Goal: Task Accomplishment & Management: Complete application form

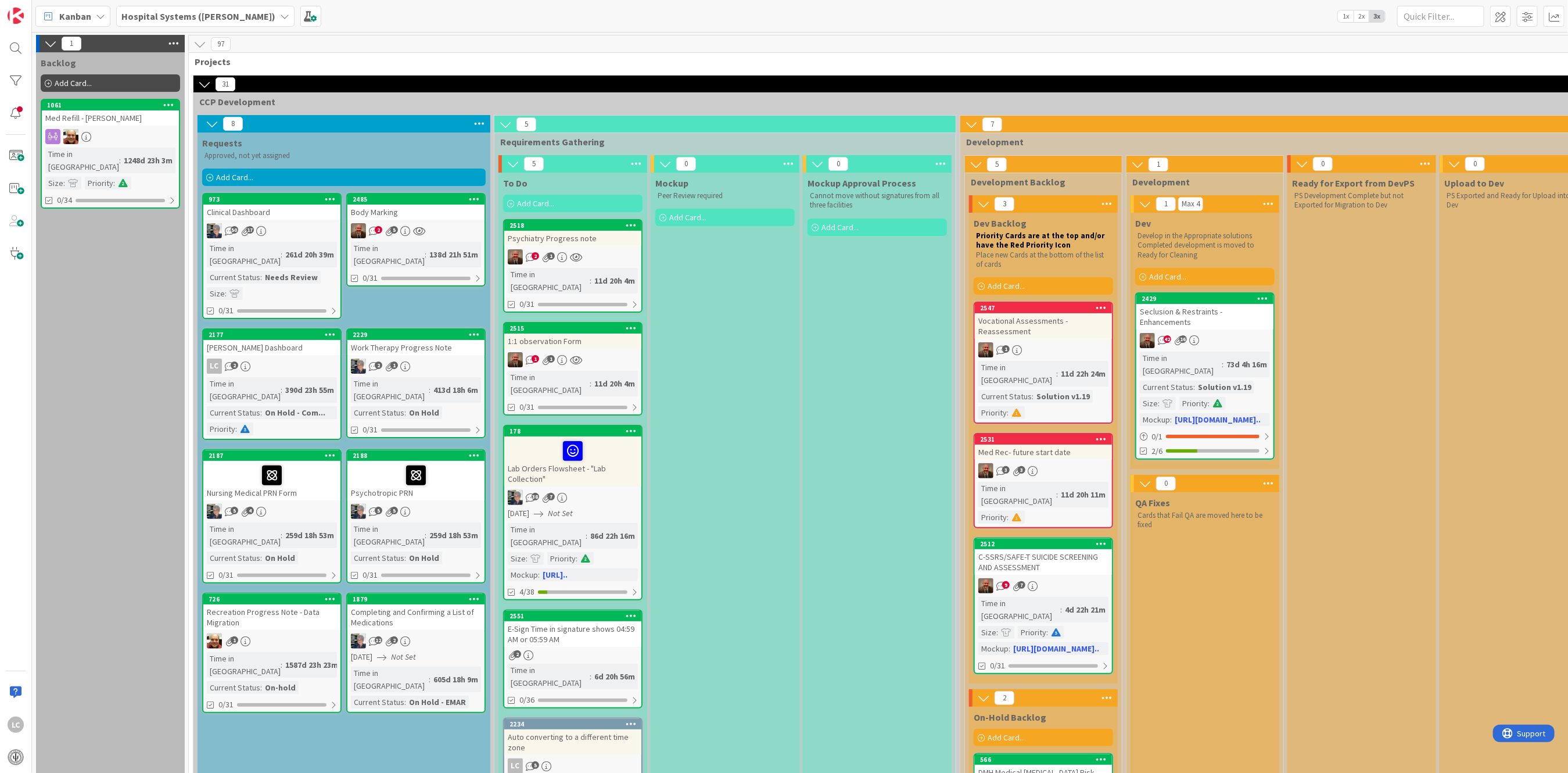
click at [616, 286] on div "Add Card..." at bounding box center [1044, 286] width 139 height 18
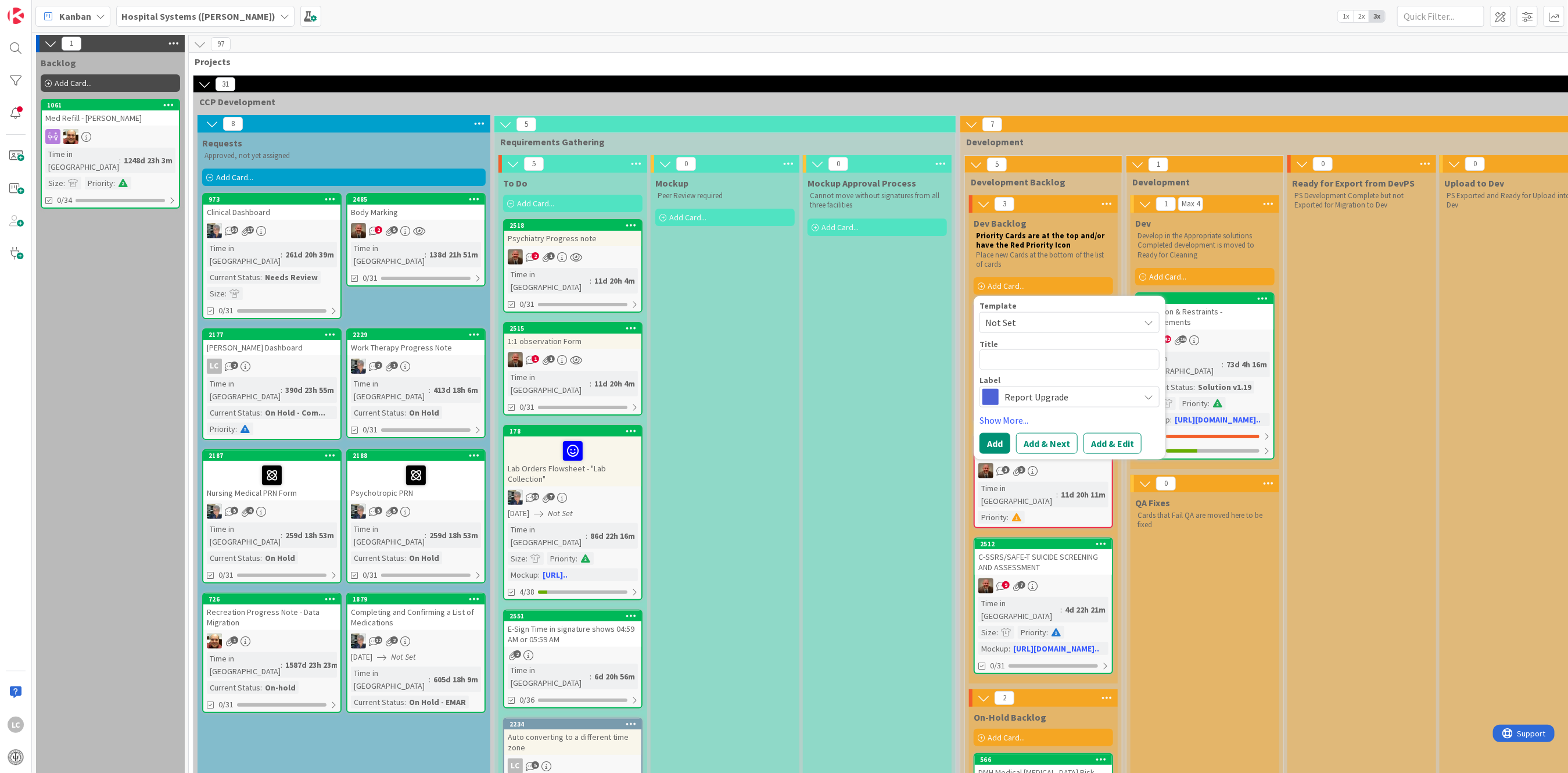
click at [616, 323] on icon at bounding box center [1149, 323] width 9 height 9
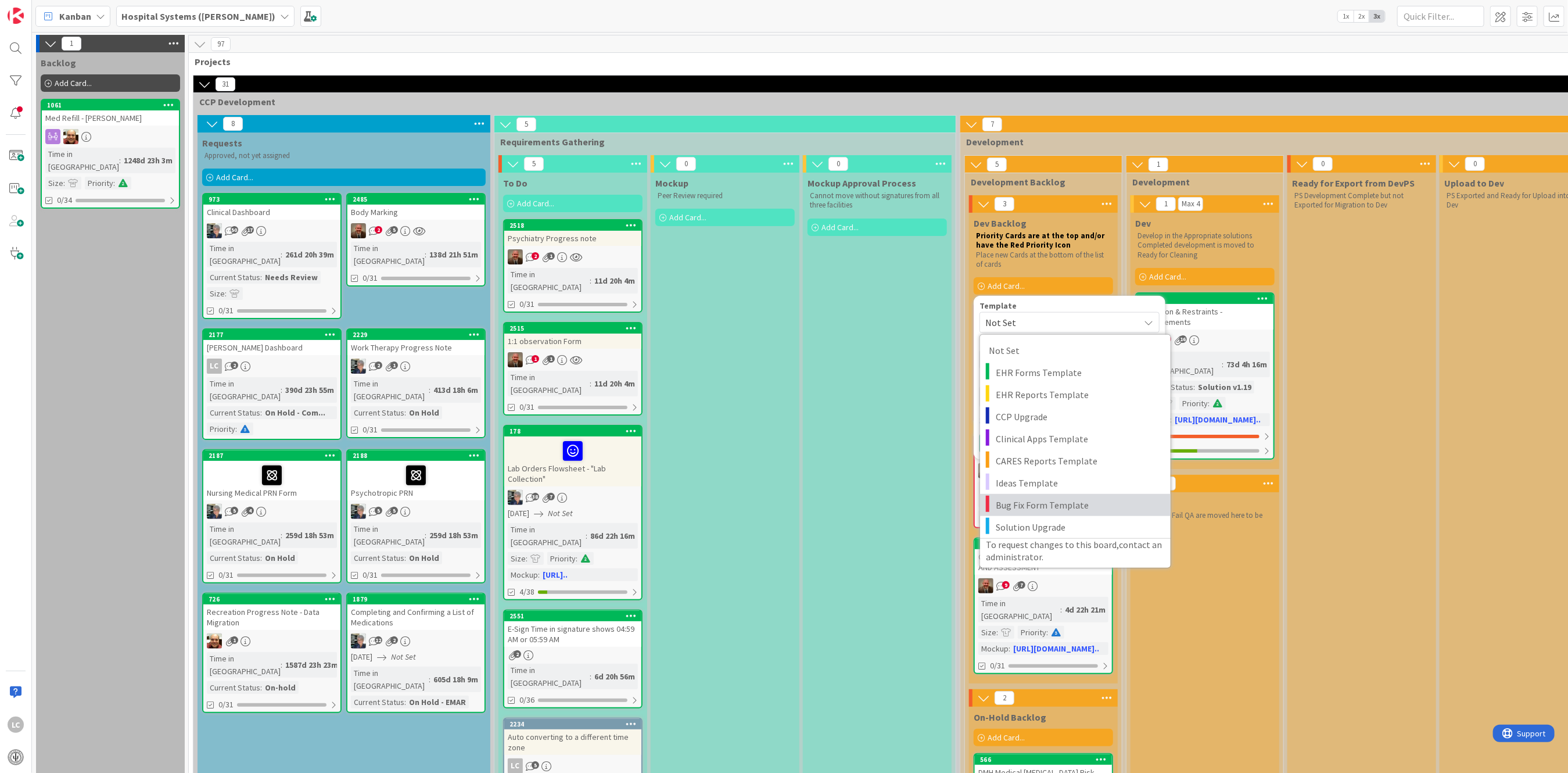
click at [616, 389] on span "Bug Fix Form Template" at bounding box center [1079, 505] width 166 height 15
type textarea "x"
type textarea "Bug Fix Form Template"
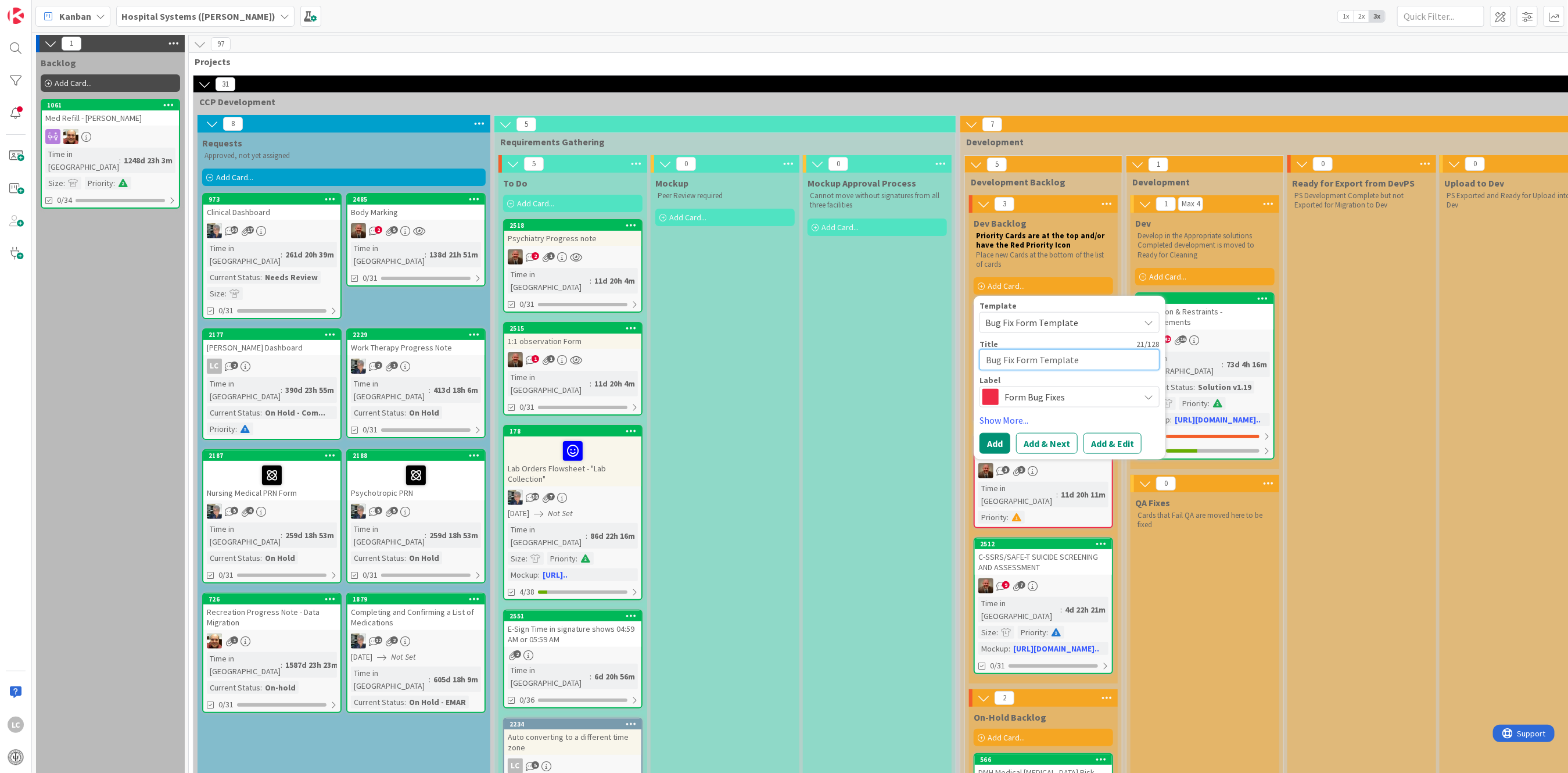
drag, startPoint x: 1083, startPoint y: 357, endPoint x: 937, endPoint y: 363, distance: 146.1
type textarea "x"
type textarea "G"
type textarea "x"
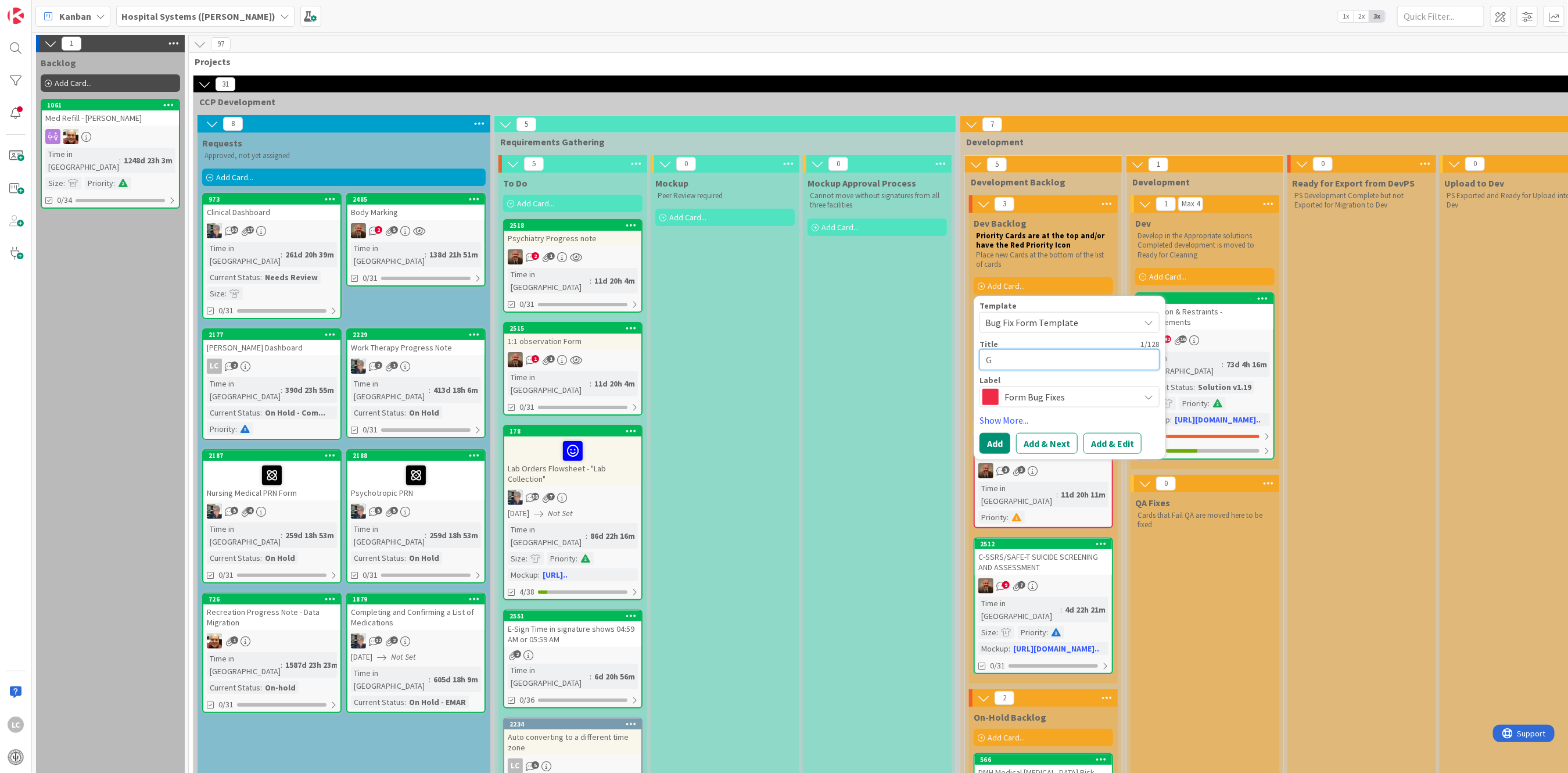
type textarea "Gr"
type textarea "x"
type textarea "Gro"
type textarea "x"
type textarea "Grou"
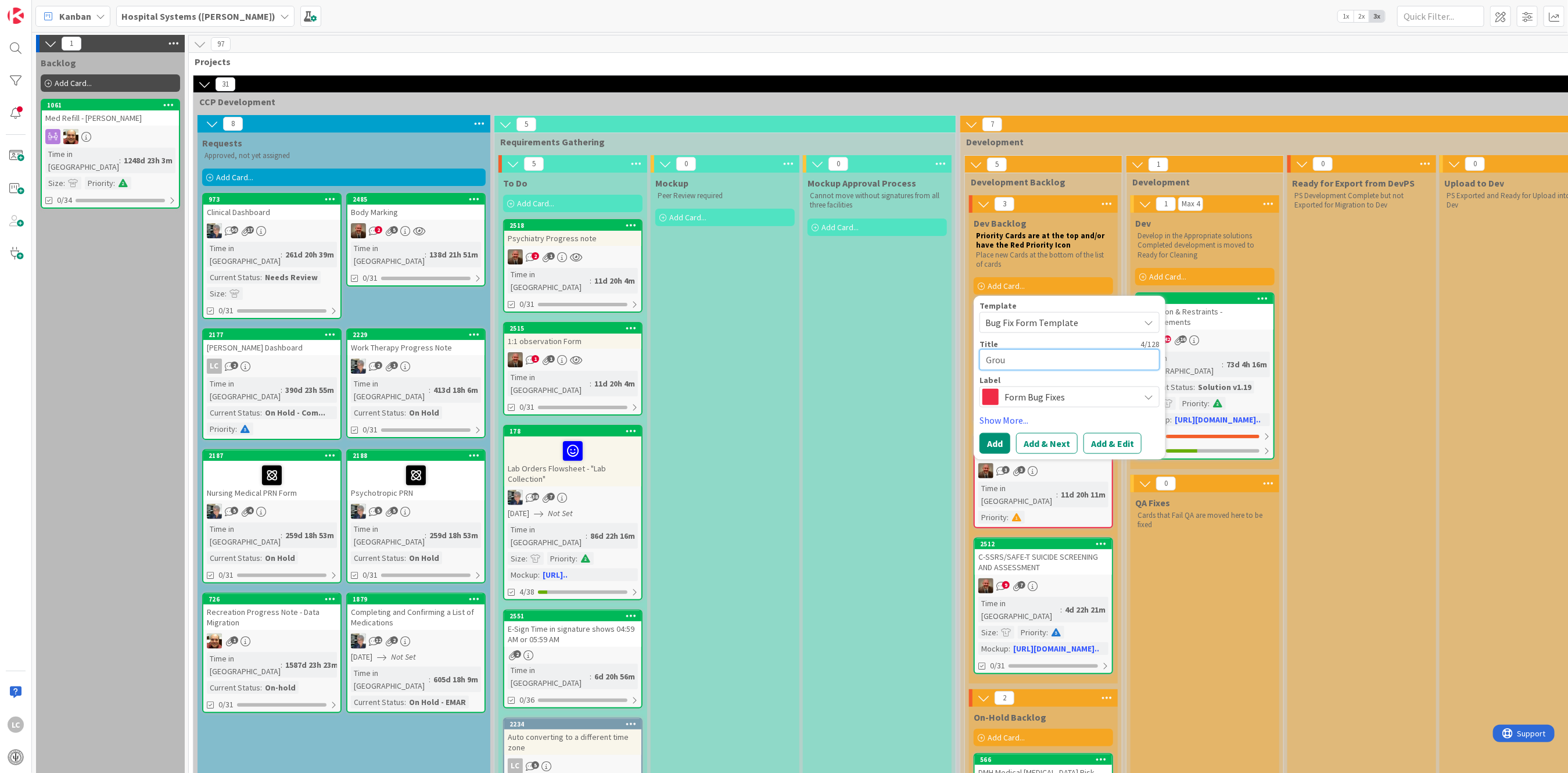
type textarea "x"
type textarea "Group"
type textarea "x"
type textarea "Group/"
type textarea "x"
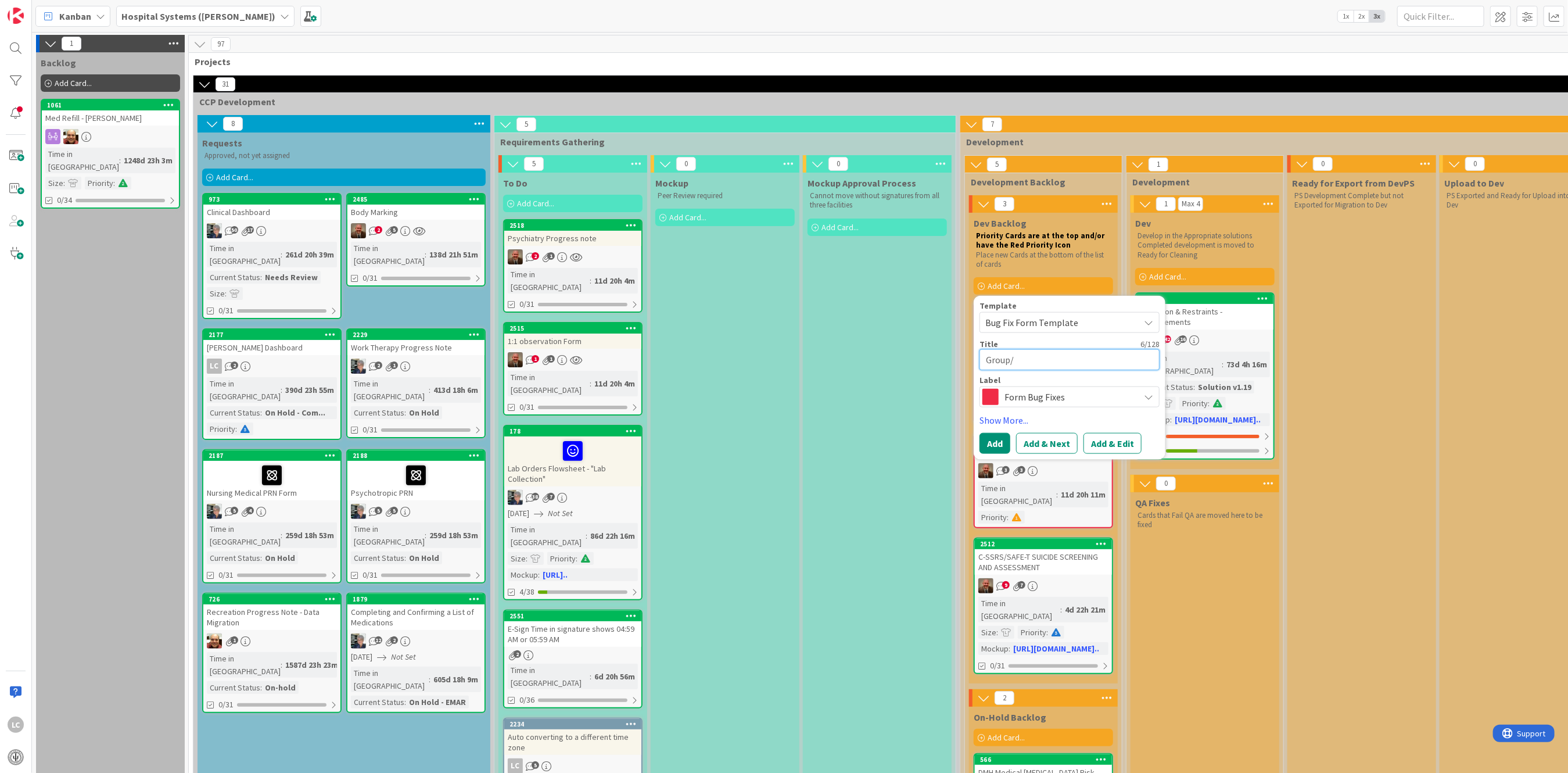
type textarea "Group/I"
type textarea "x"
type textarea "Group/In"
type textarea "x"
type textarea "Group/Int"
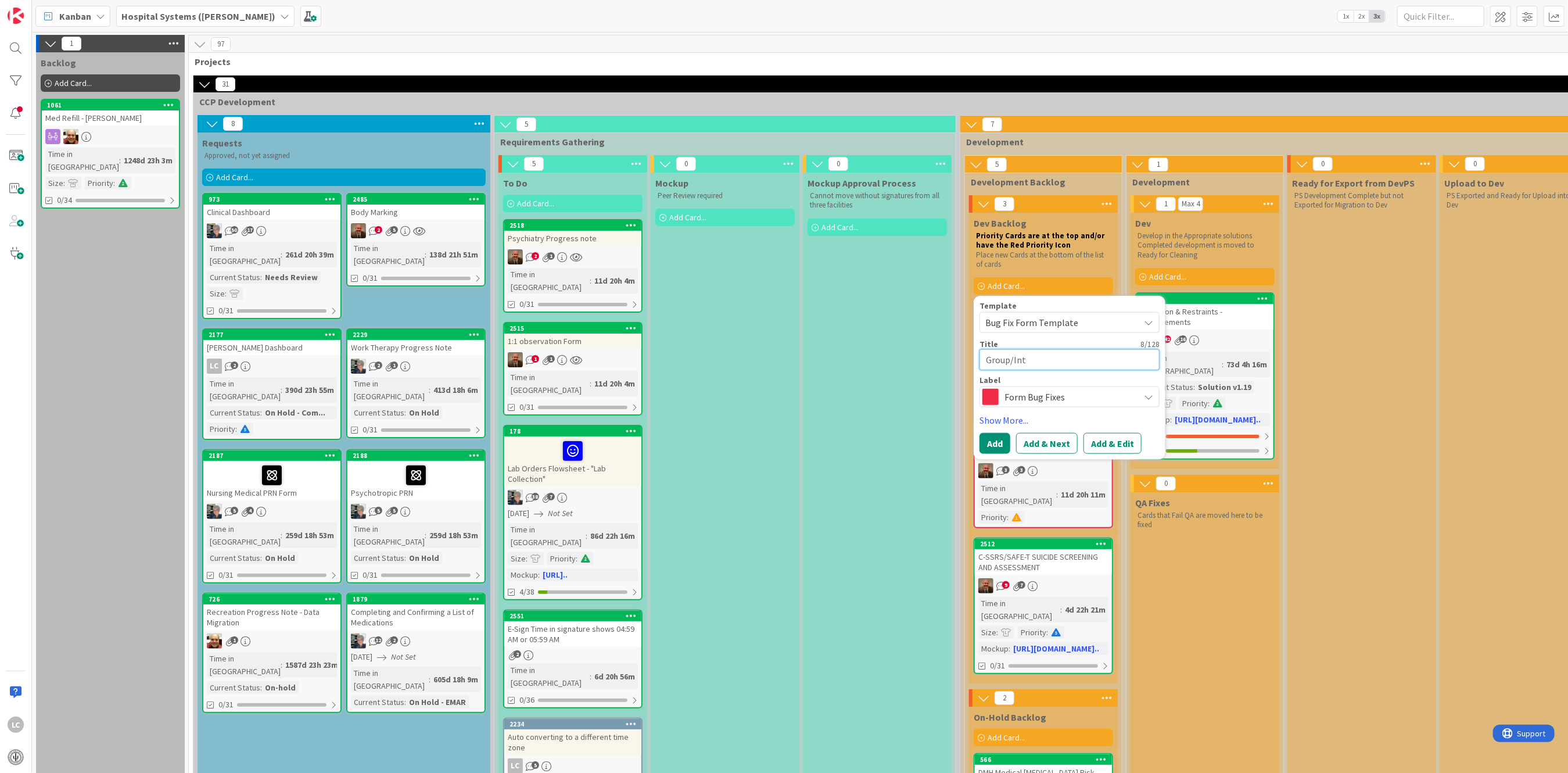
type textarea "x"
type textarea "Group/Inte"
type textarea "x"
type textarea "Group/Inter"
type textarea "x"
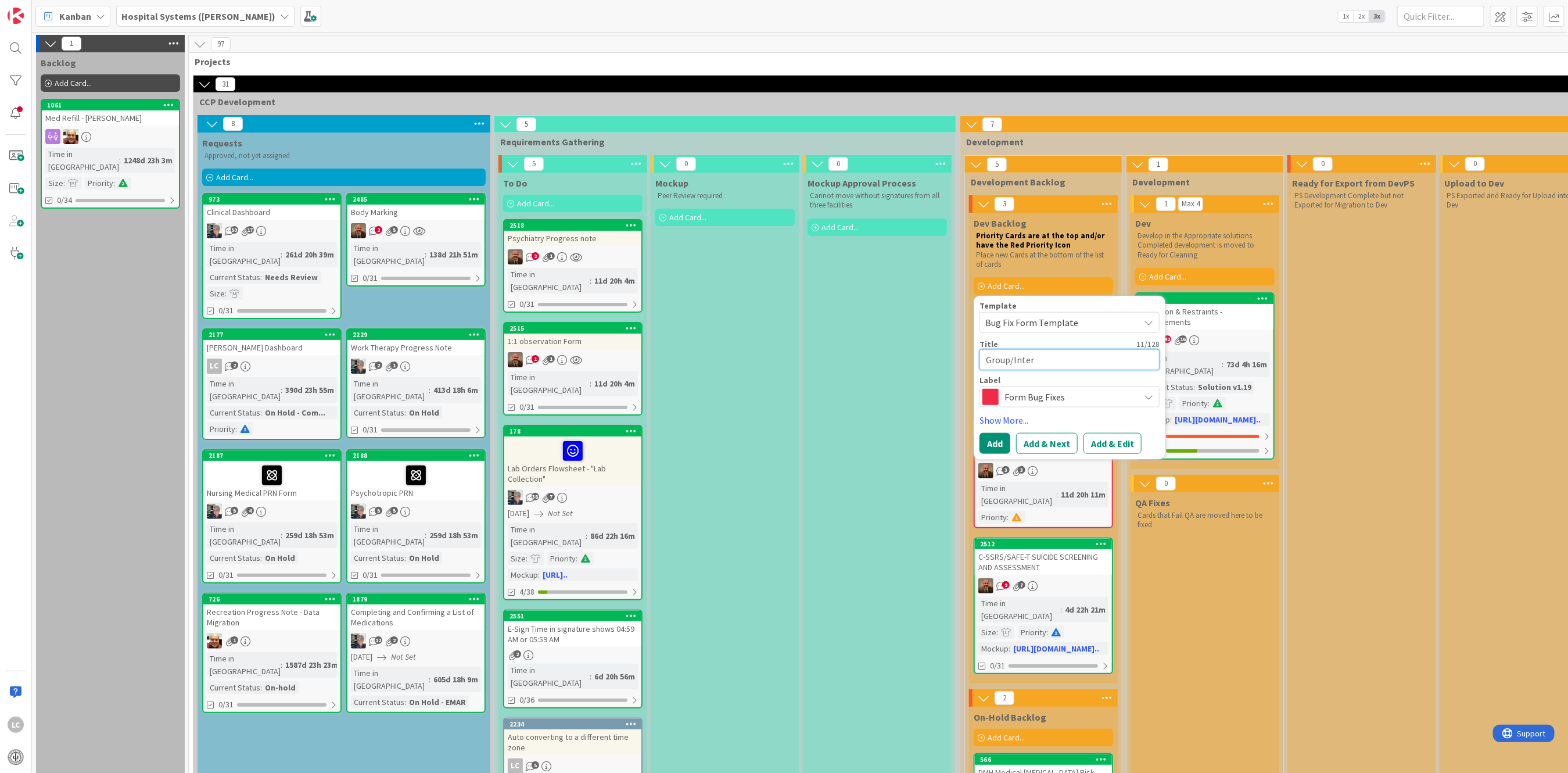
type textarea "Group/Interv"
type textarea "x"
type textarea "Group/Interve"
type textarea "x"
type textarea "Group/Intervent"
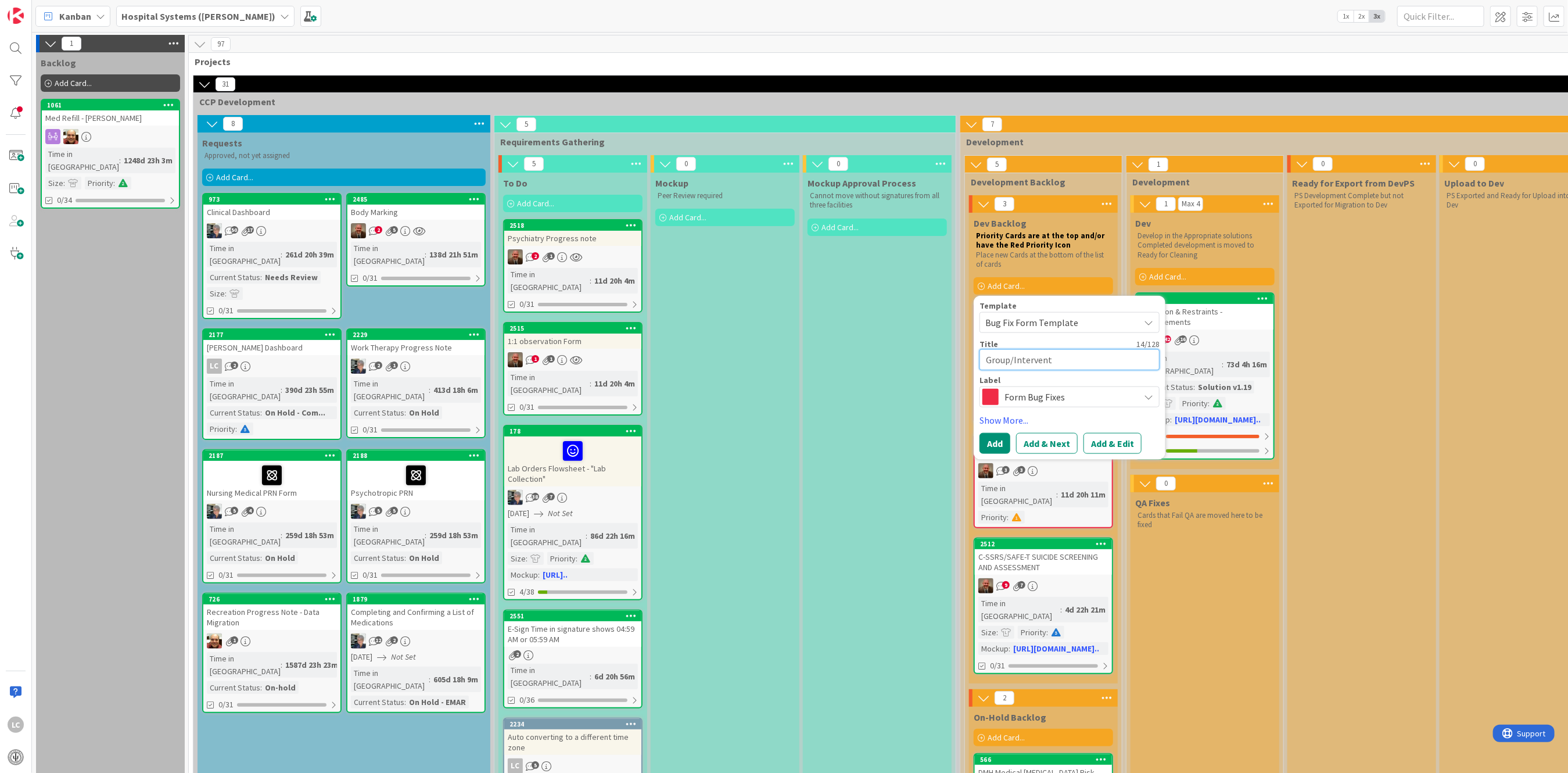
type textarea "x"
type textarea "Group/Interventi"
type textarea "x"
type textarea "Group/Interventio"
type textarea "x"
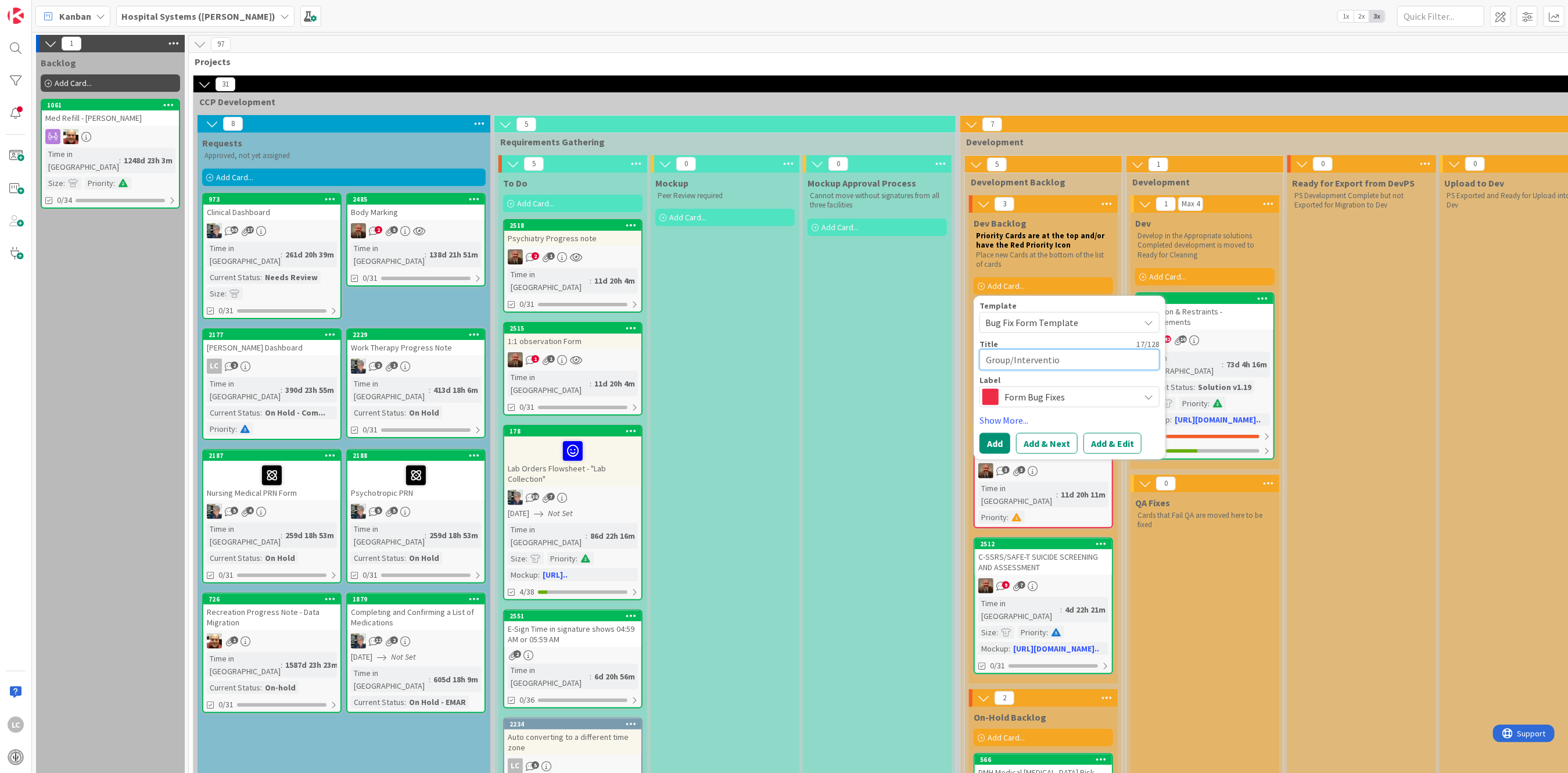
type textarea "Group/Intervention"
type textarea "x"
type textarea "Group/Intervention"
type textarea "x"
type textarea "Group/Intervention /"
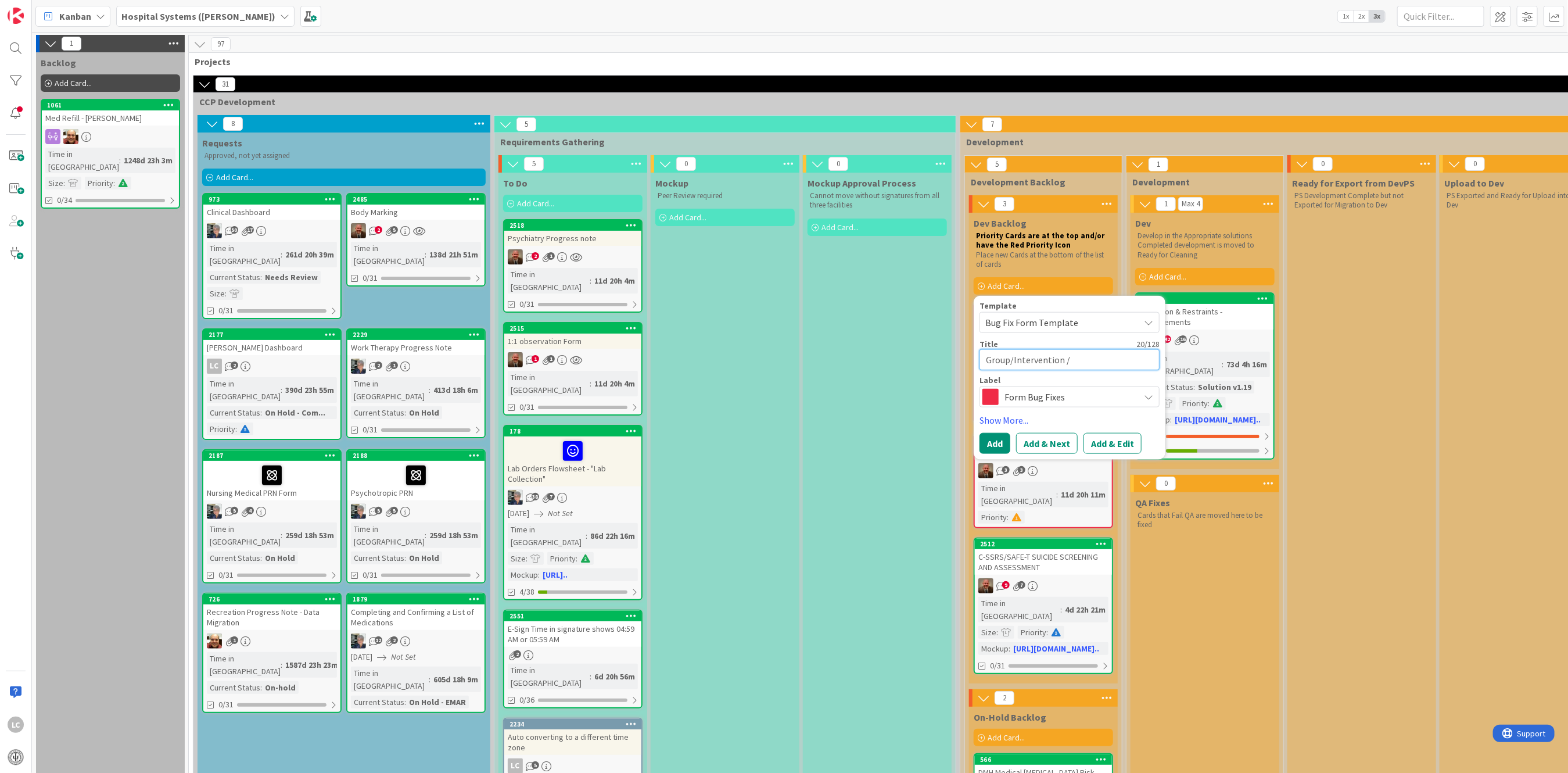
type textarea "x"
type textarea "Group/Intervention /A"
type textarea "x"
type textarea "Group/Intervention /Ac"
type textarea "x"
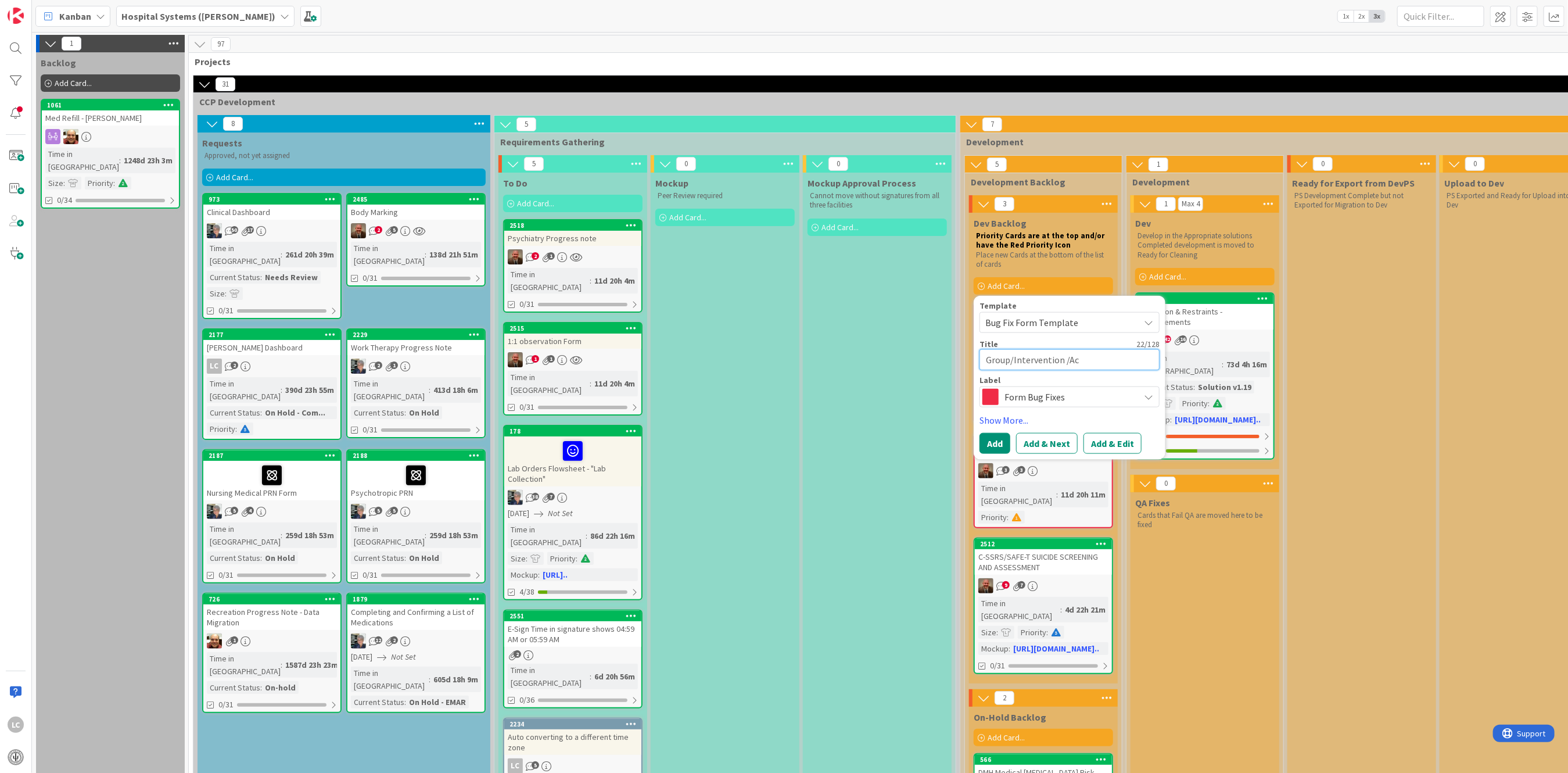
type textarea "Group/Intervention /Act"
type textarea "x"
type textarea "Group/Intervention /Acti"
type textarea "x"
type textarea "Group/Intervention /Activ"
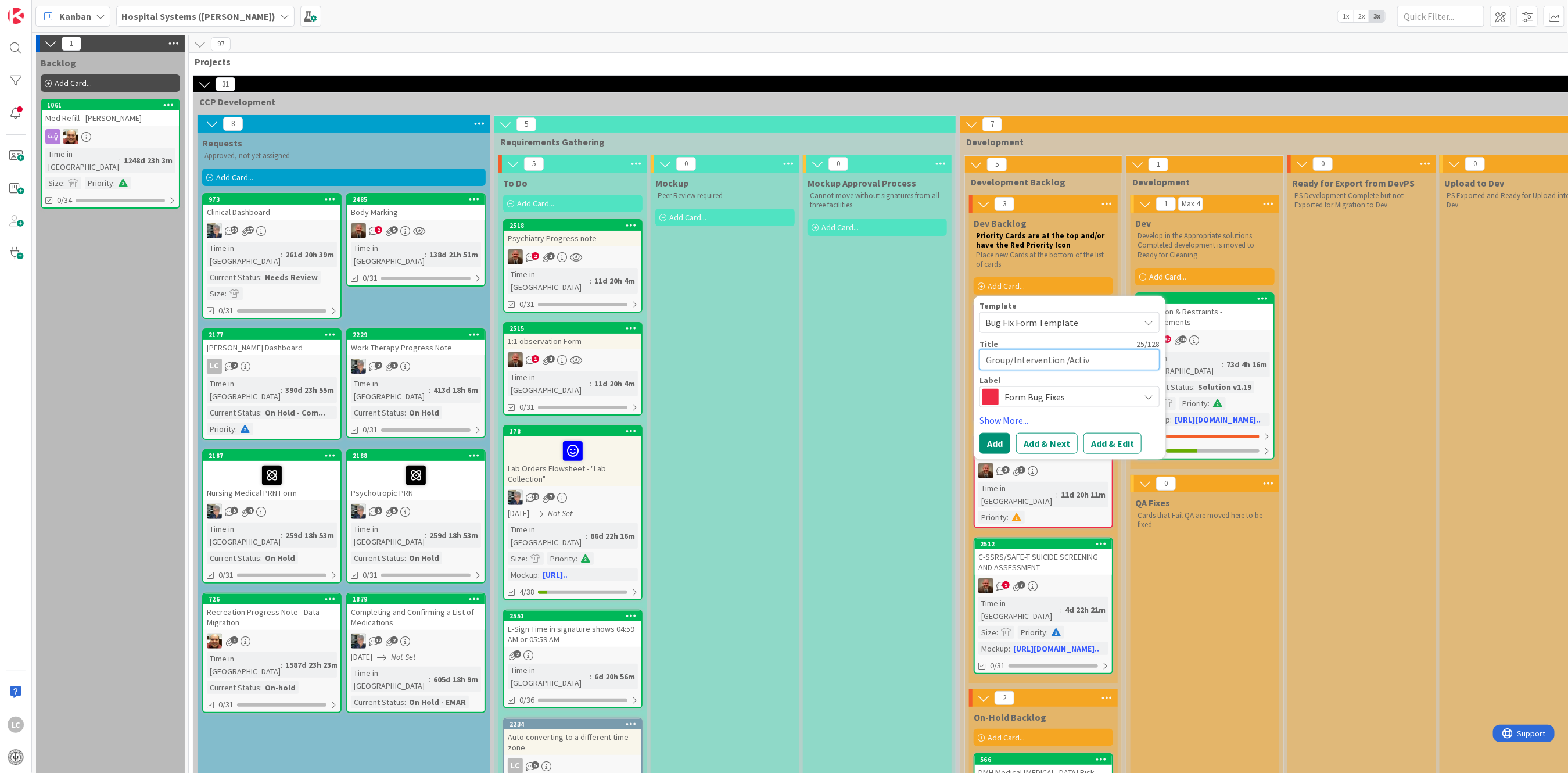
type textarea "x"
type textarea "Group/Intervention /Activi"
type textarea "x"
type textarea "Group/Intervention /Activit"
type textarea "x"
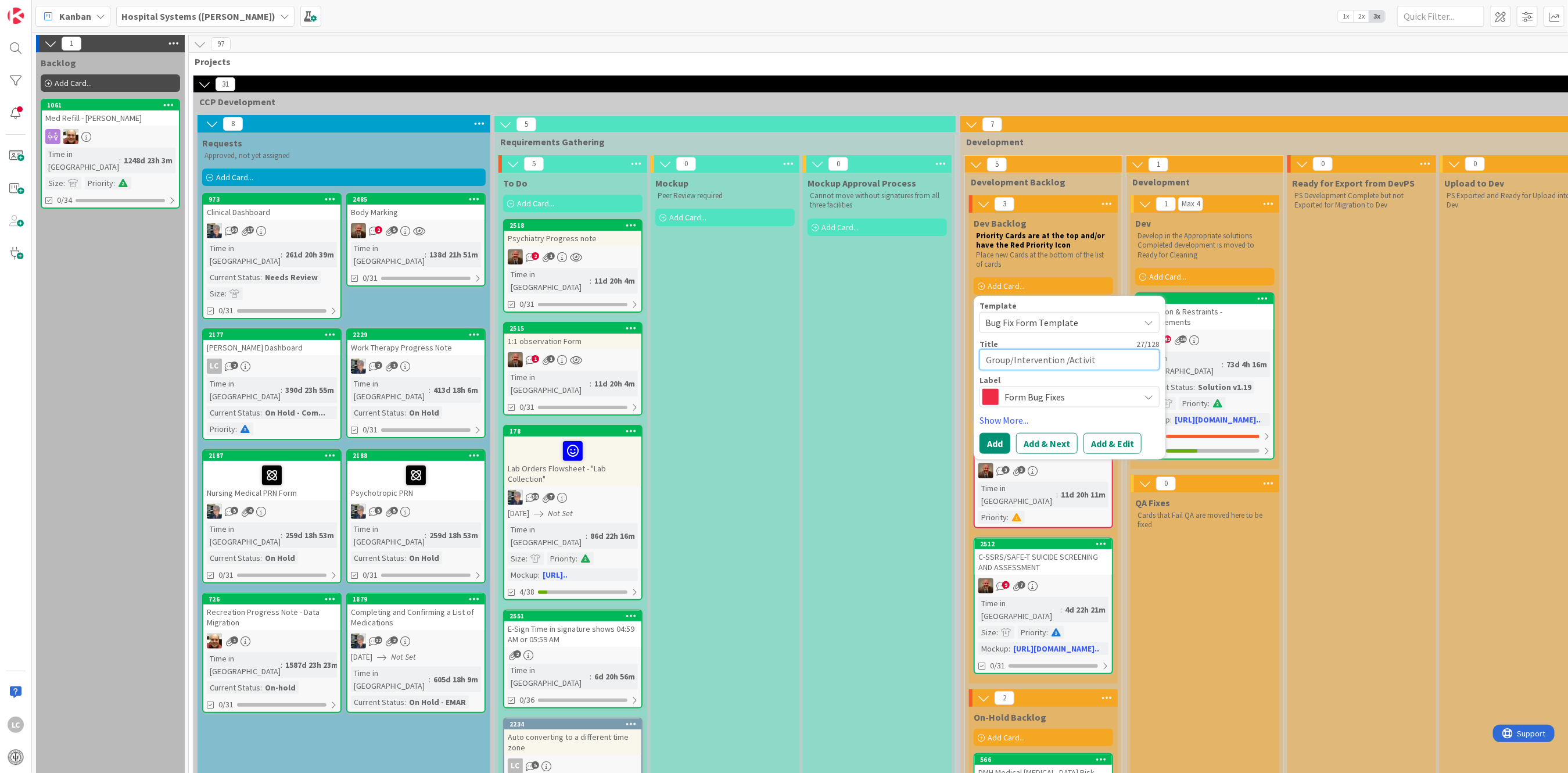
type textarea "Group/Intervention /Activity"
type textarea "x"
type textarea "Group/Intervention /Activity"
type textarea "x"
type textarea "Group/Intervention /Activity A"
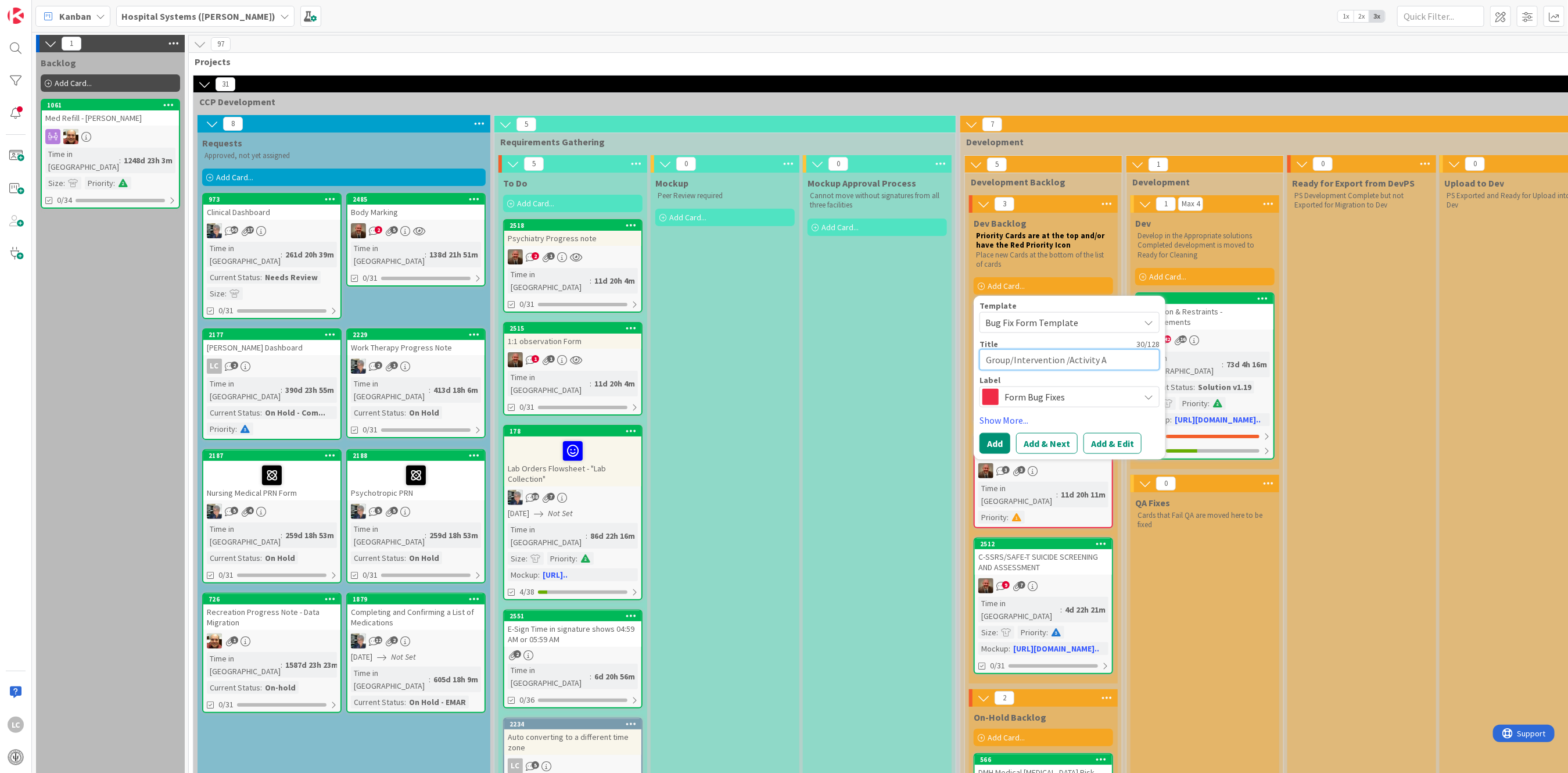
type textarea "x"
type textarea "Group/Intervention /Activity At"
type textarea "x"
type textarea "Group/Intervention /Activity Atte"
type textarea "x"
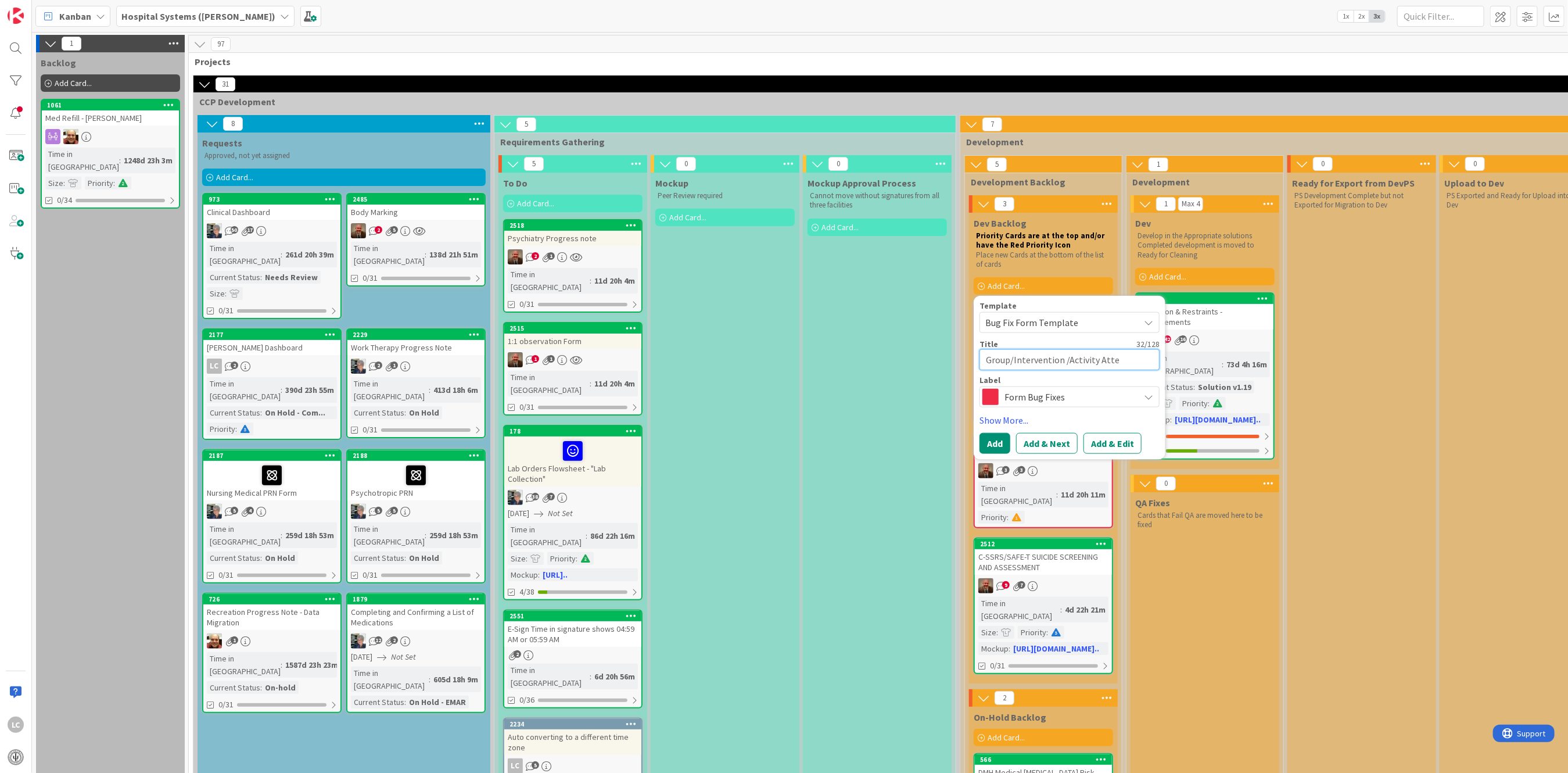
type textarea "Group/Intervention /Activity Atten"
type textarea "x"
type textarea "Group/Intervention /Activity Attend"
type textarea "x"
type textarea "Group/Intervention /Activity Attenda"
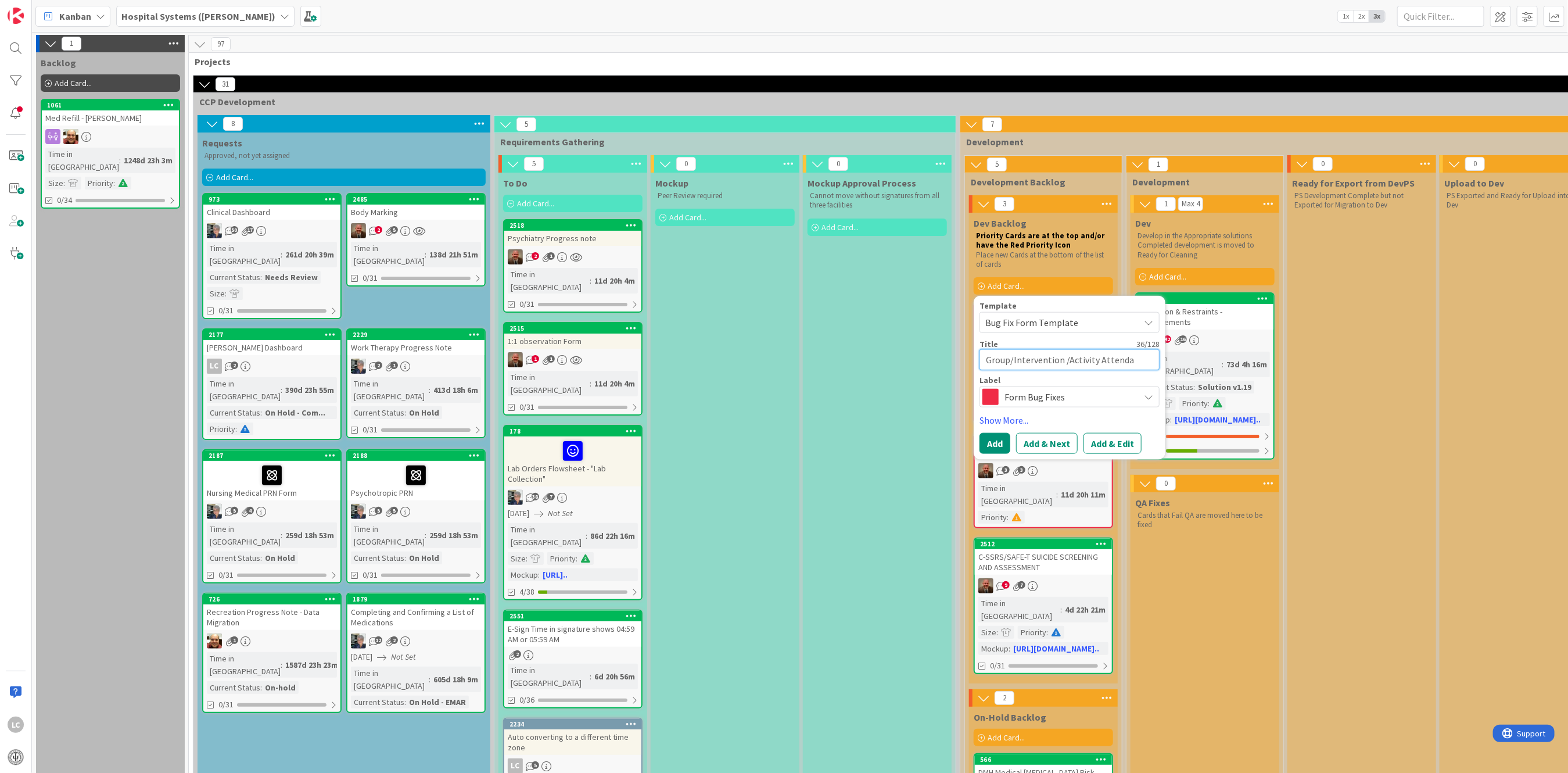
type textarea "x"
type textarea "Group/Intervention /Activity Attendan"
type textarea "x"
type textarea "Group/Intervention /Activity Attendanc"
type textarea "x"
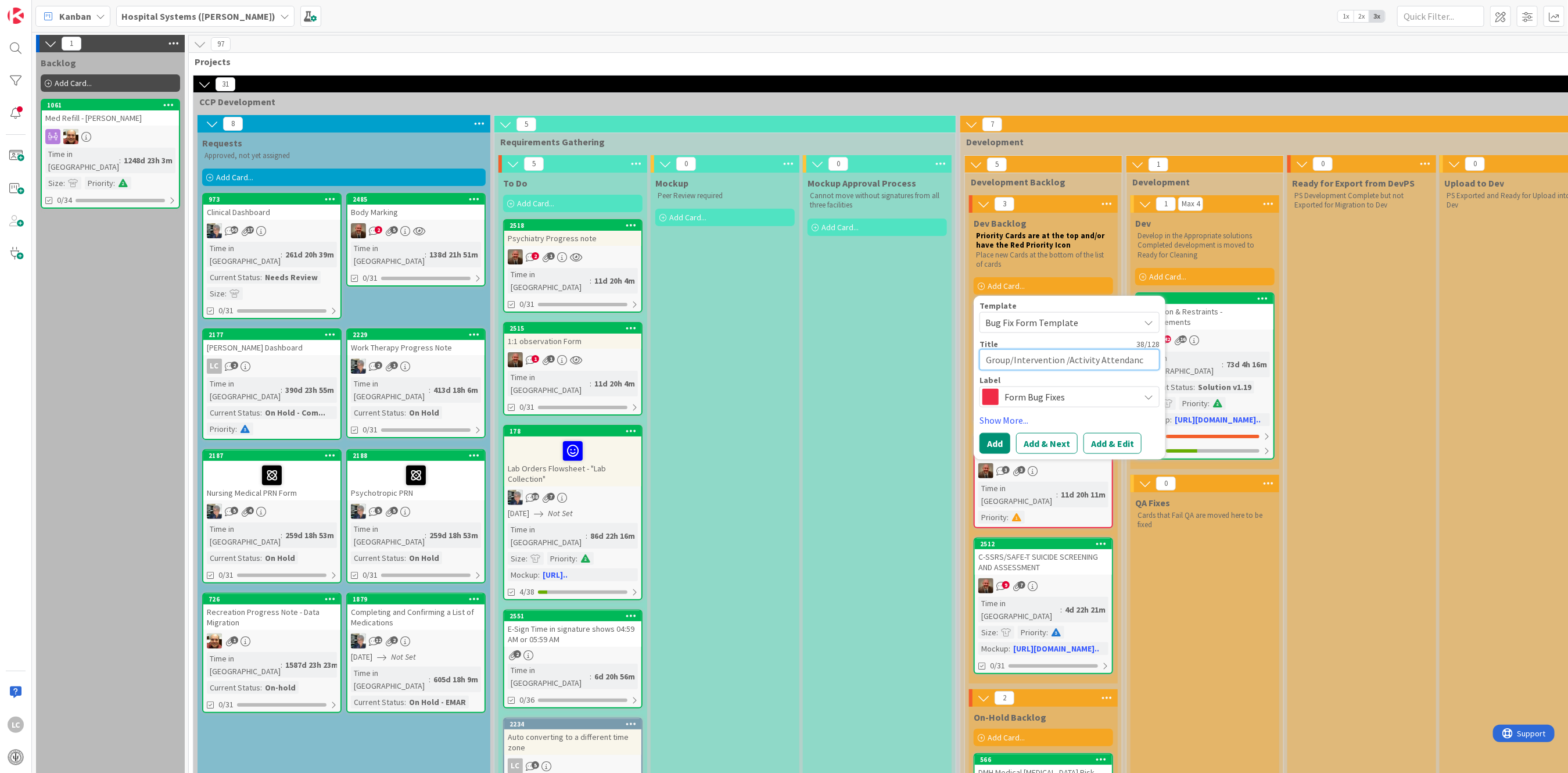
type textarea "Group/Intervention /Activity Attendance"
type textarea "x"
type textarea "Group/Intervention /Activity Attendance"
type textarea "x"
type textarea "Group/Intervention /Activity Attendance a"
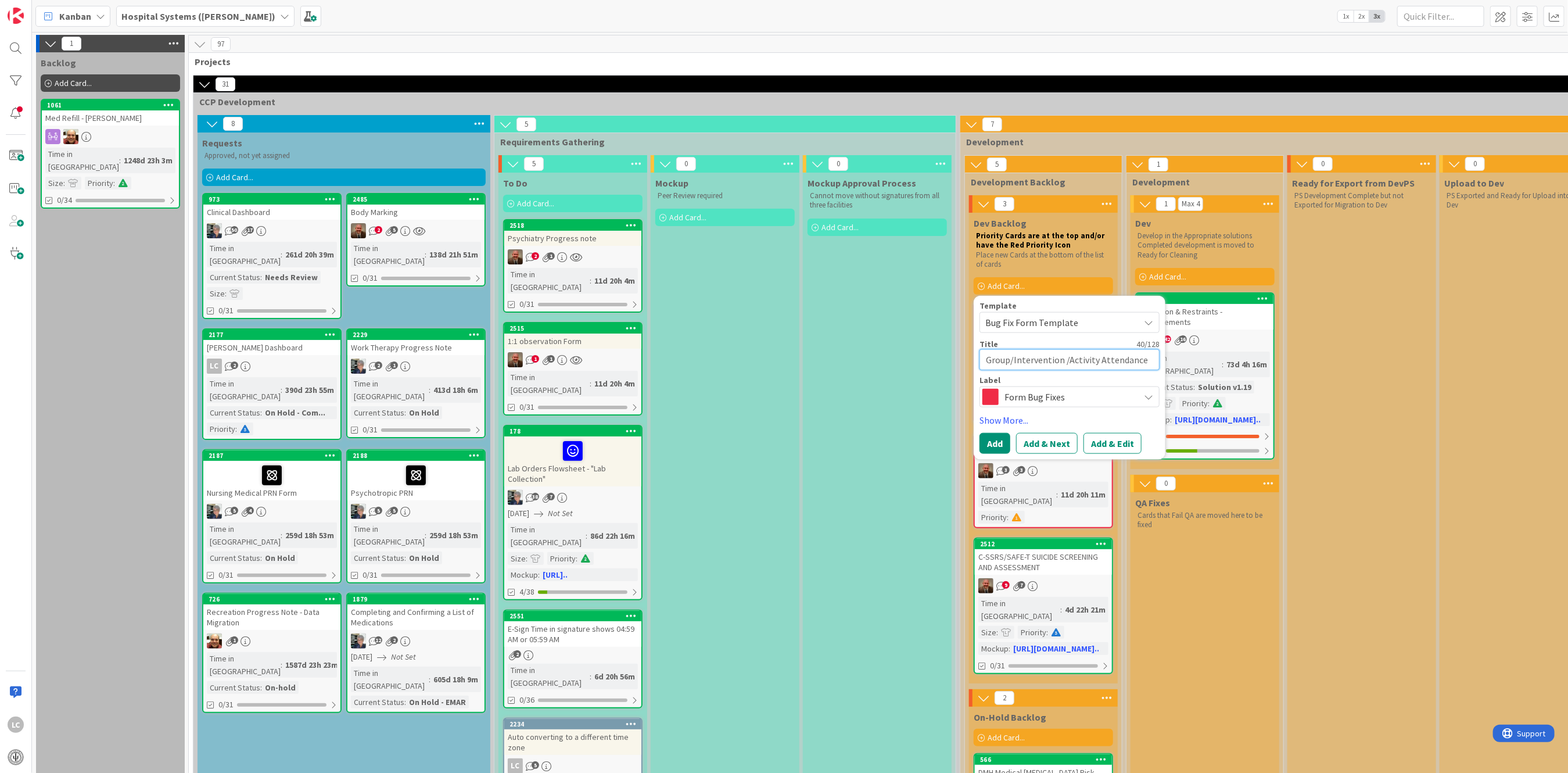
type textarea "x"
type textarea "Group/Intervention /Activity Attendance an"
type textarea "x"
type textarea "Group/Intervention /Activity Attendance and"
type textarea "x"
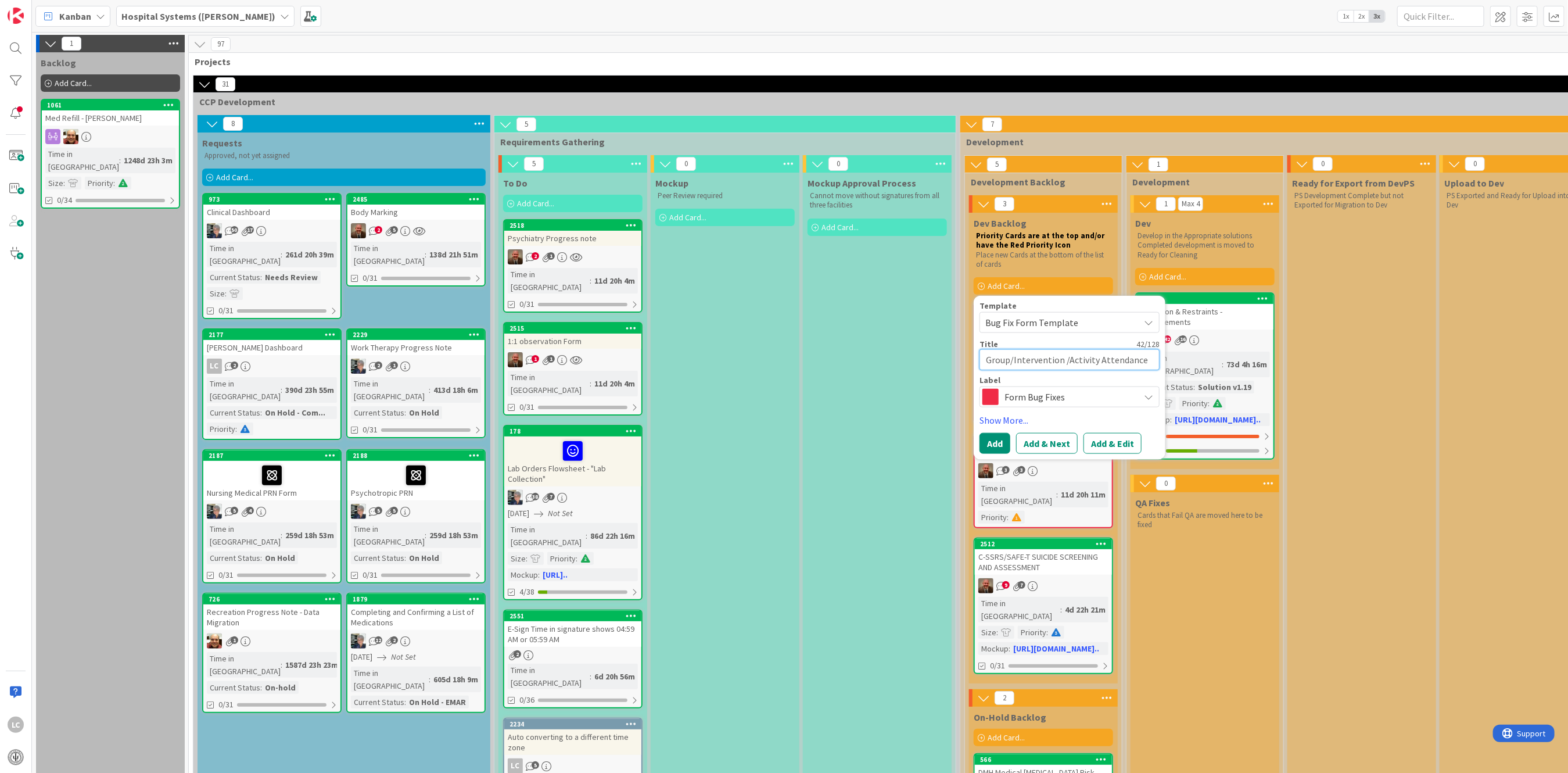
type textarea "Group/Intervention /Activity Attendance and"
type textarea "x"
type textarea "Group/Intervention /Activity Attendance and N"
type textarea "x"
type textarea "Group/Intervention /Activity Attendance and No"
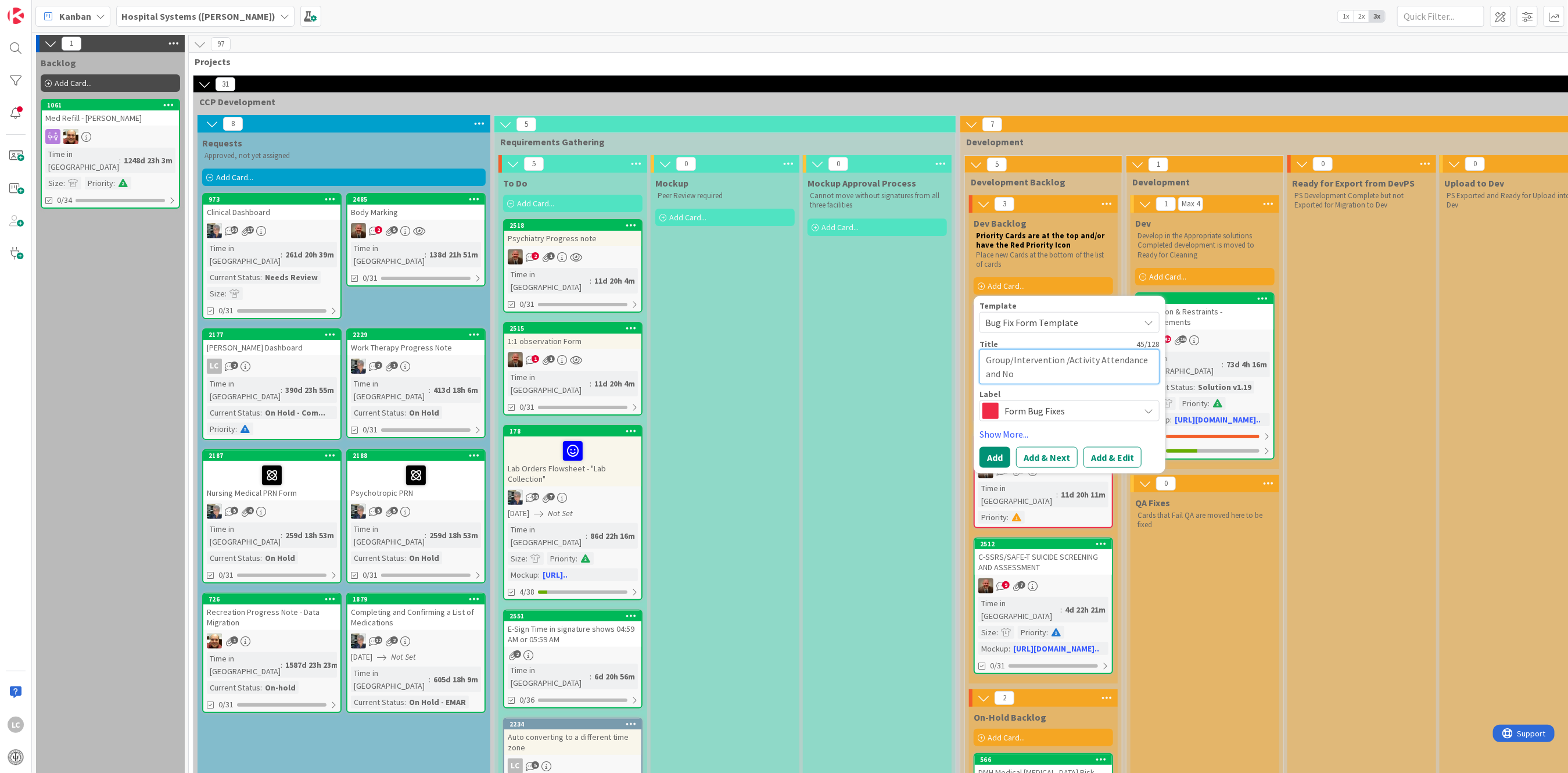
type textarea "x"
type textarea "Group/Intervention /Activity Attendance and Not"
type textarea "x"
type textarea "Group/Intervention /Activity Attendance and Note"
click at [616, 389] on button "Add & Edit" at bounding box center [1113, 457] width 58 height 21
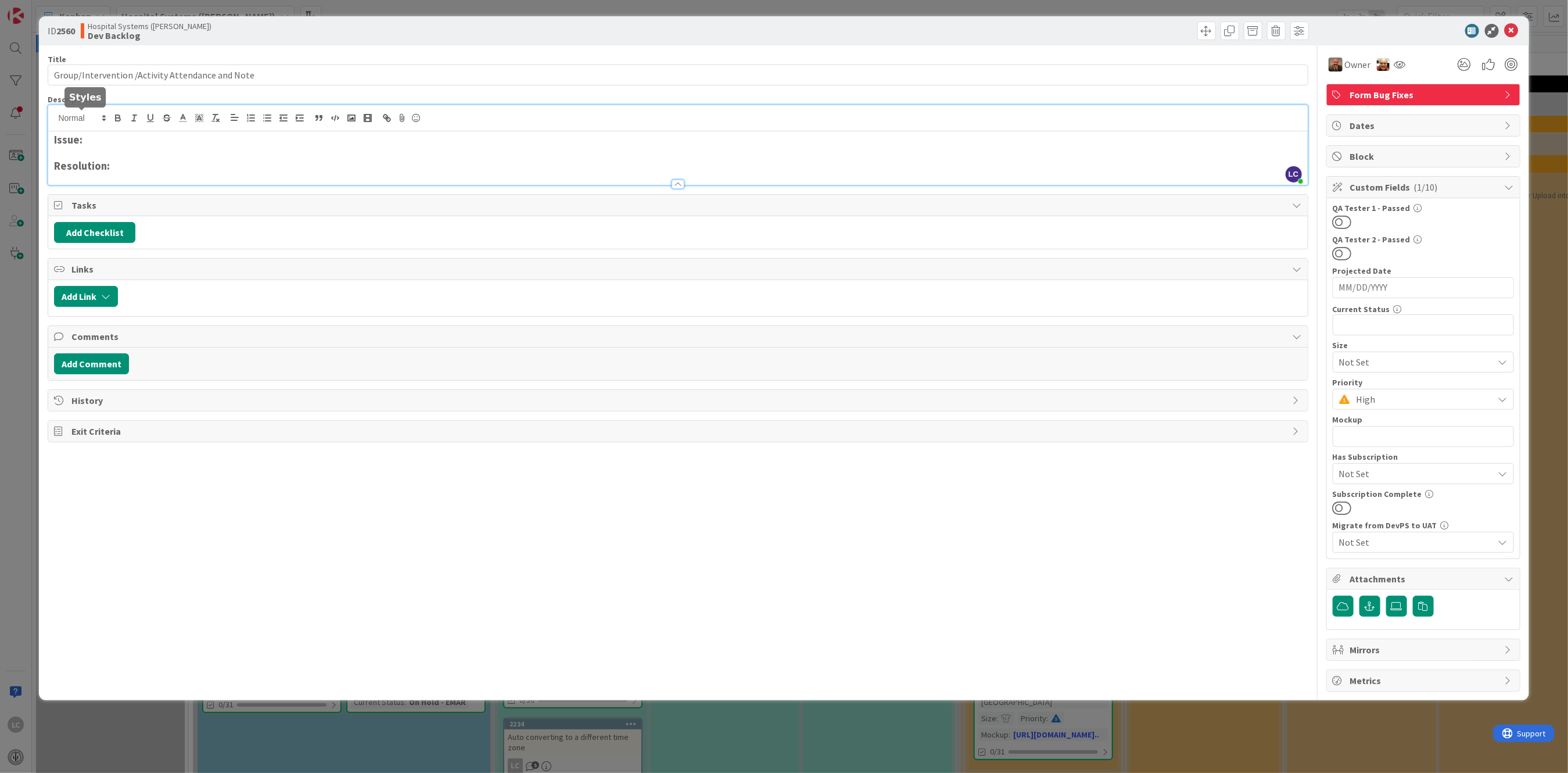
click at [108, 115] on div "LC [PERSON_NAME] just joined Issue: Resolution:" at bounding box center [677, 145] width 1259 height 80
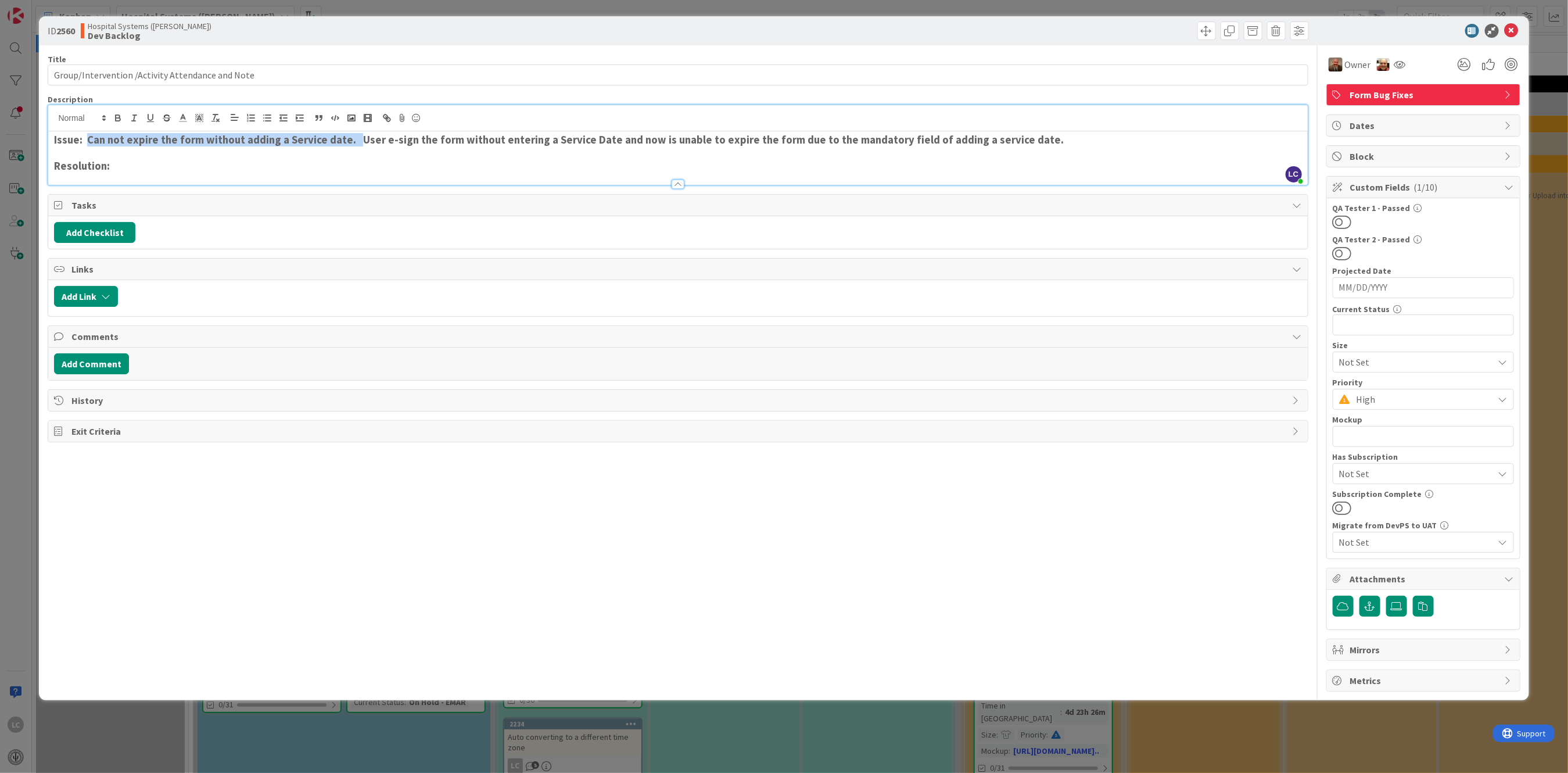
drag, startPoint x: 87, startPoint y: 136, endPoint x: 354, endPoint y: 142, distance: 267.1
click at [354, 142] on strong "Issue: Can not expire the form without adding a Service date. User e-sign the f…" at bounding box center [559, 140] width 1010 height 14
click at [616, 137] on h3 "Issue: User e-sign the form without entering a Service Date and now is unable t…" at bounding box center [677, 139] width 1247 height 13
click at [616, 137] on strong "Issue: User e-sign the form without entering a Service Date and now is unable t…" at bounding box center [472, 140] width 836 height 14
click at [616, 138] on h3 "Issue: User e-sign the form without entering a Service Date and now is unable t…" at bounding box center [677, 139] width 1247 height 13
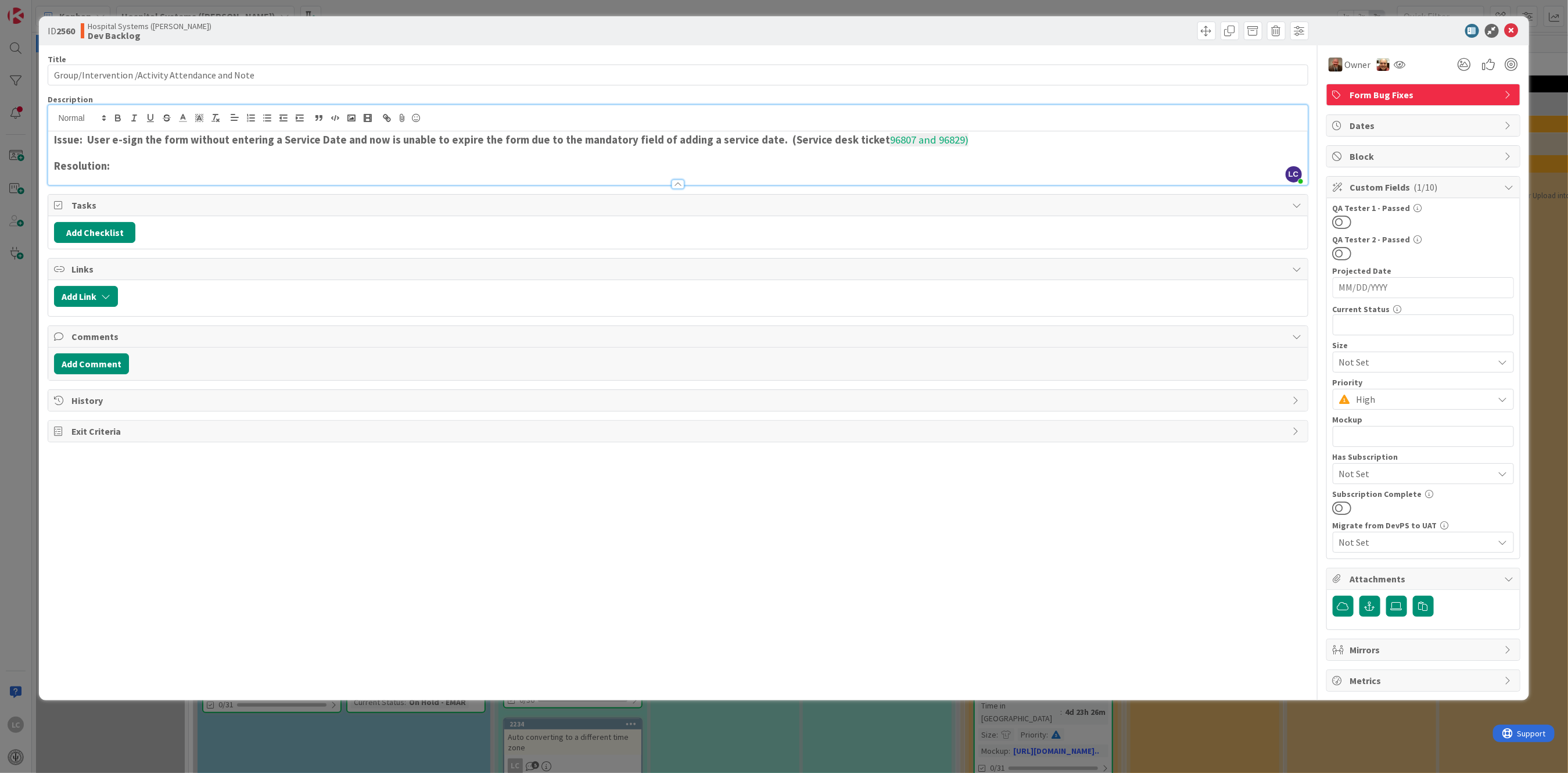
click at [616, 140] on strong "Issue: User e-sign the form without entering a Service Date and now is unable t…" at bounding box center [472, 140] width 836 height 14
click at [564, 138] on strong "Issue: User e-sign the form without entering a Service Date and now is unable t…" at bounding box center [472, 140] width 836 height 14
click at [616, 141] on strong "Issue: User e-sign the form without entering a Service Date and now is unable t…" at bounding box center [516, 140] width 923 height 14
click at [616, 139] on h3 "Issue: User e-sign the form without entering a Service Date and now is unable t…" at bounding box center [677, 139] width 1247 height 13
click at [185, 119] on polyline at bounding box center [183, 116] width 4 height 5
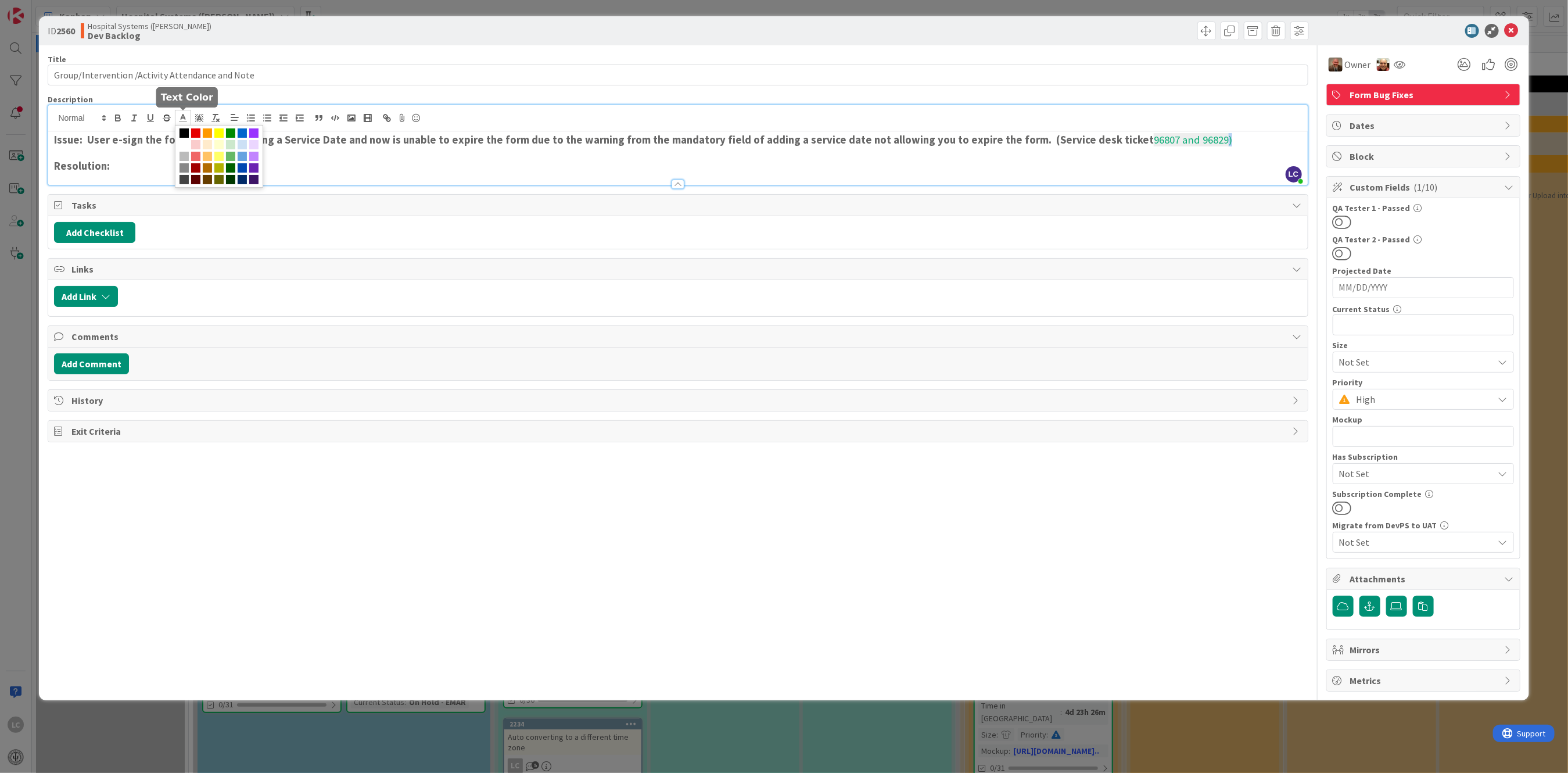
click at [181, 130] on span at bounding box center [184, 133] width 9 height 9
click at [616, 204] on span "Tasks" at bounding box center [679, 205] width 1215 height 14
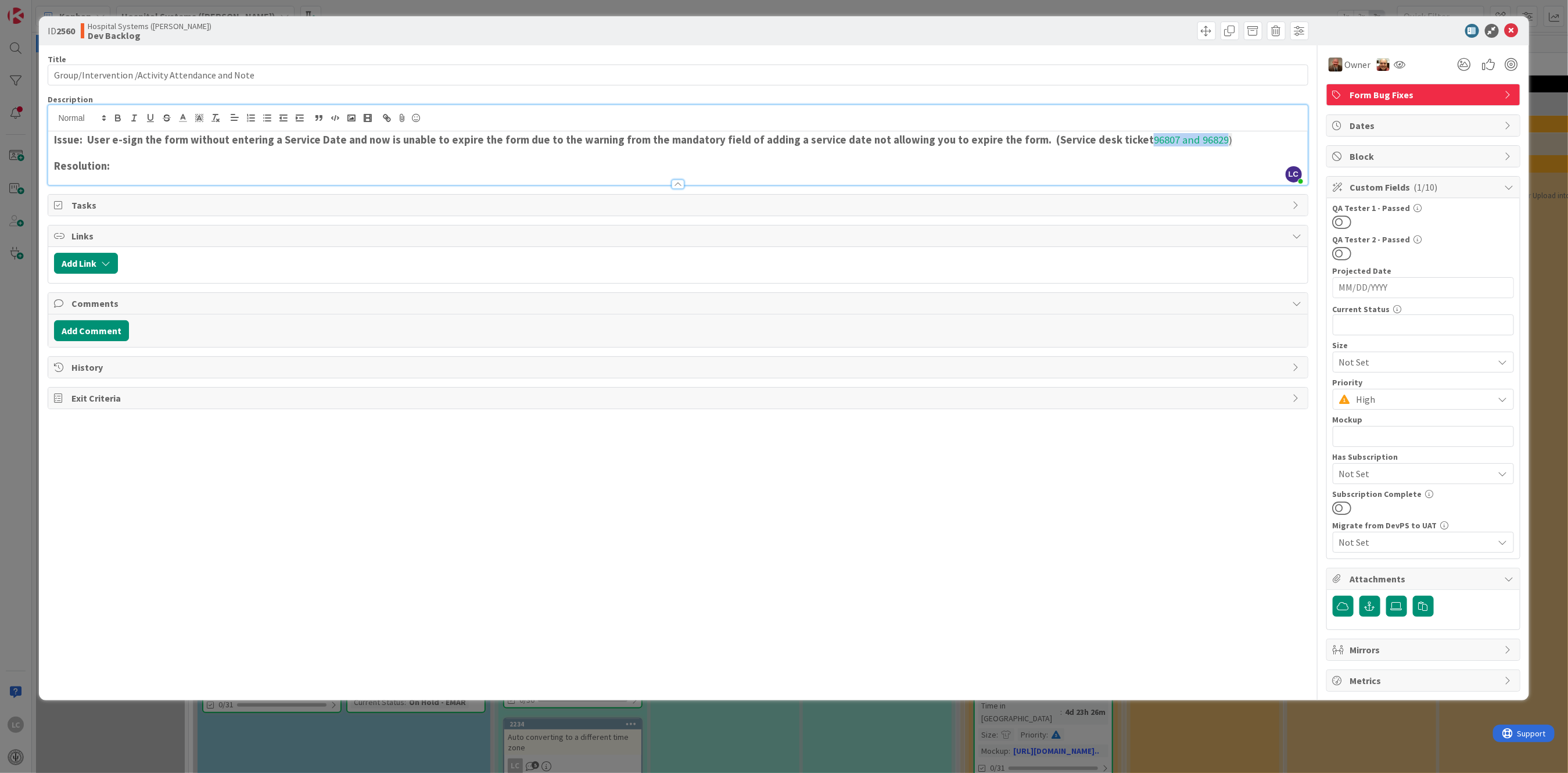
click at [616, 139] on h3 "Issue: User e-sign the form without entering a Service Date and now is unable t…" at bounding box center [677, 139] width 1247 height 13
click at [616, 138] on h3 "Issue: User e-sign the form without entering a Service Date and now is unable t…" at bounding box center [677, 139] width 1247 height 13
click at [616, 137] on h3 "Issue: User e-sign the form without entering a Service Date and now is unable t…" at bounding box center [677, 139] width 1247 height 13
click at [117, 117] on icon "button" at bounding box center [118, 118] width 10 height 10
click at [616, 142] on h3 "Issue: User e-sign the form without entering a Service Date and now is unable t…" at bounding box center [677, 139] width 1247 height 13
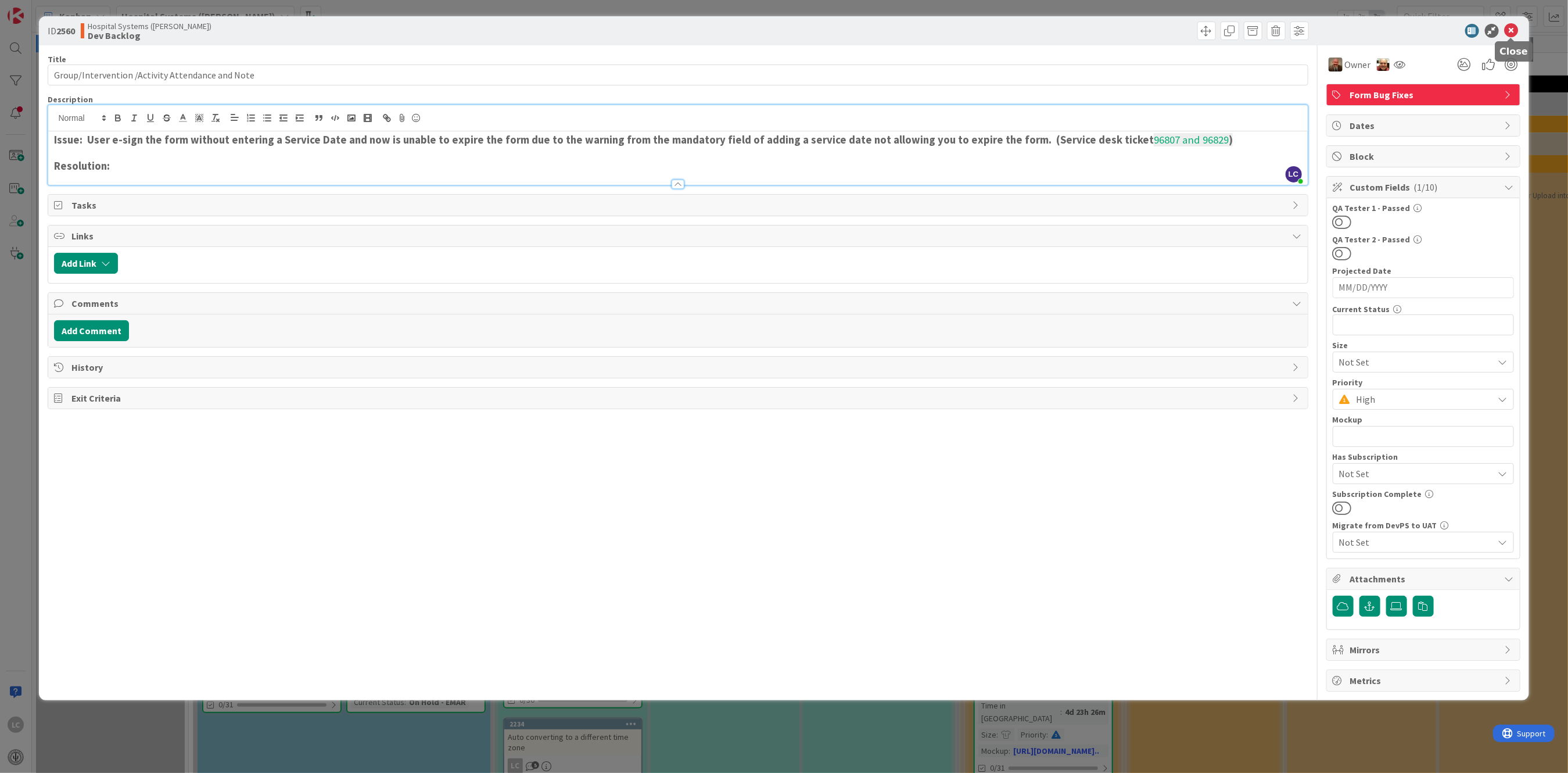
click at [616, 26] on icon at bounding box center [1512, 30] width 14 height 14
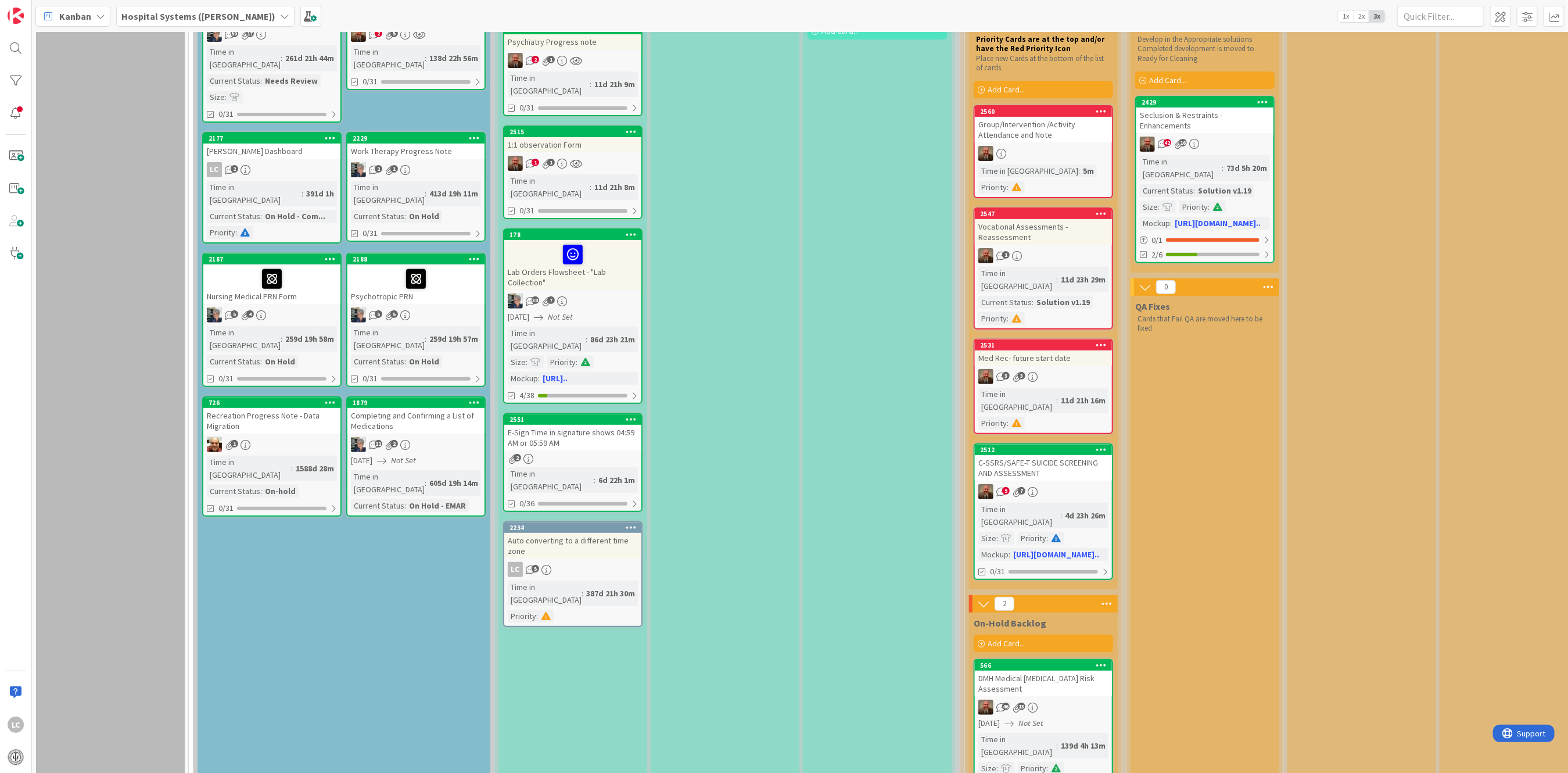
scroll to position [154, 0]
